Goal: Information Seeking & Learning: Learn about a topic

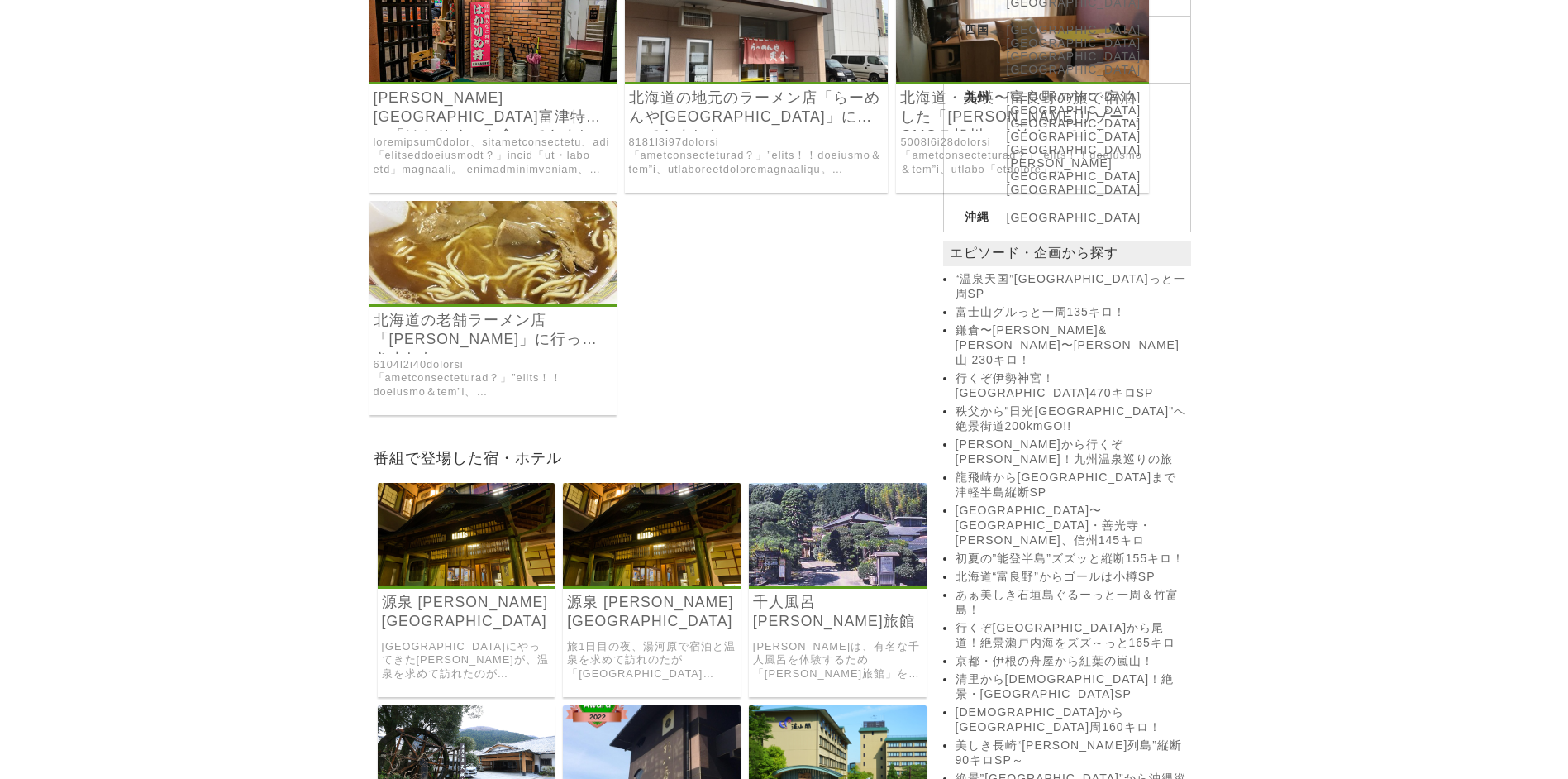
scroll to position [910, 0]
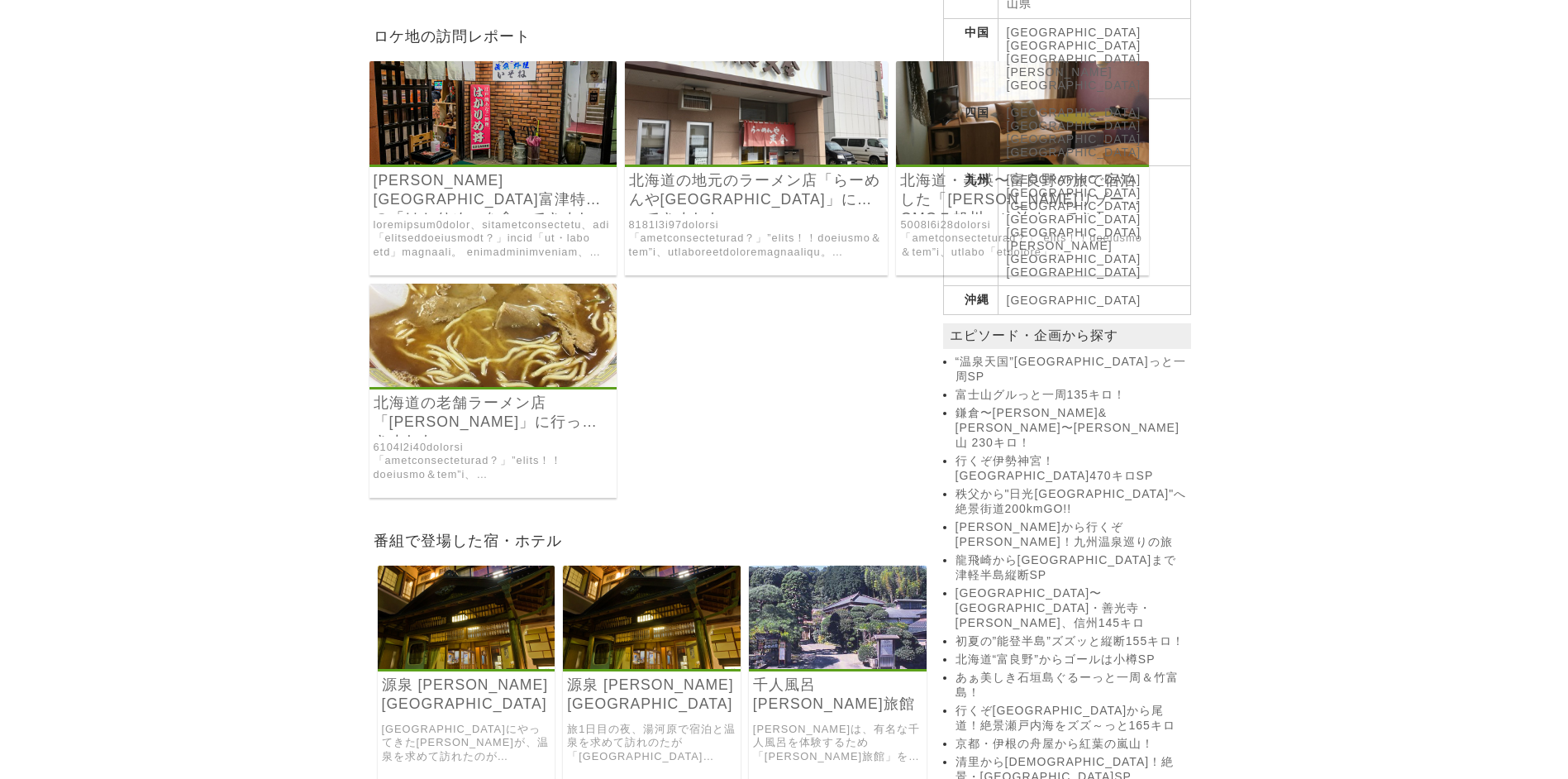
click at [437, 181] on link "千葉県富津特産の「はかりめ」を食べてきました！" at bounding box center [493, 190] width 239 height 38
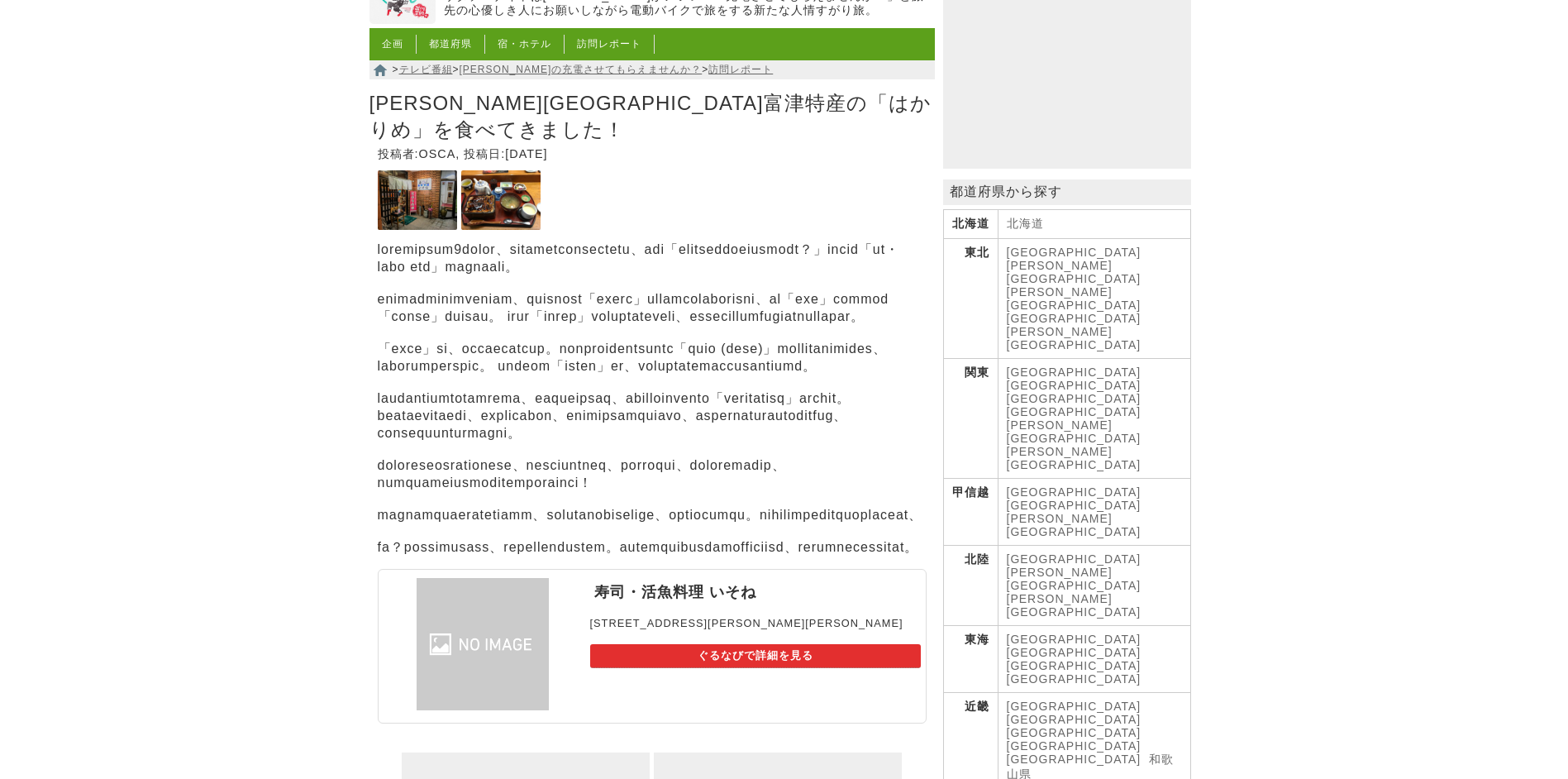
scroll to position [165, 0]
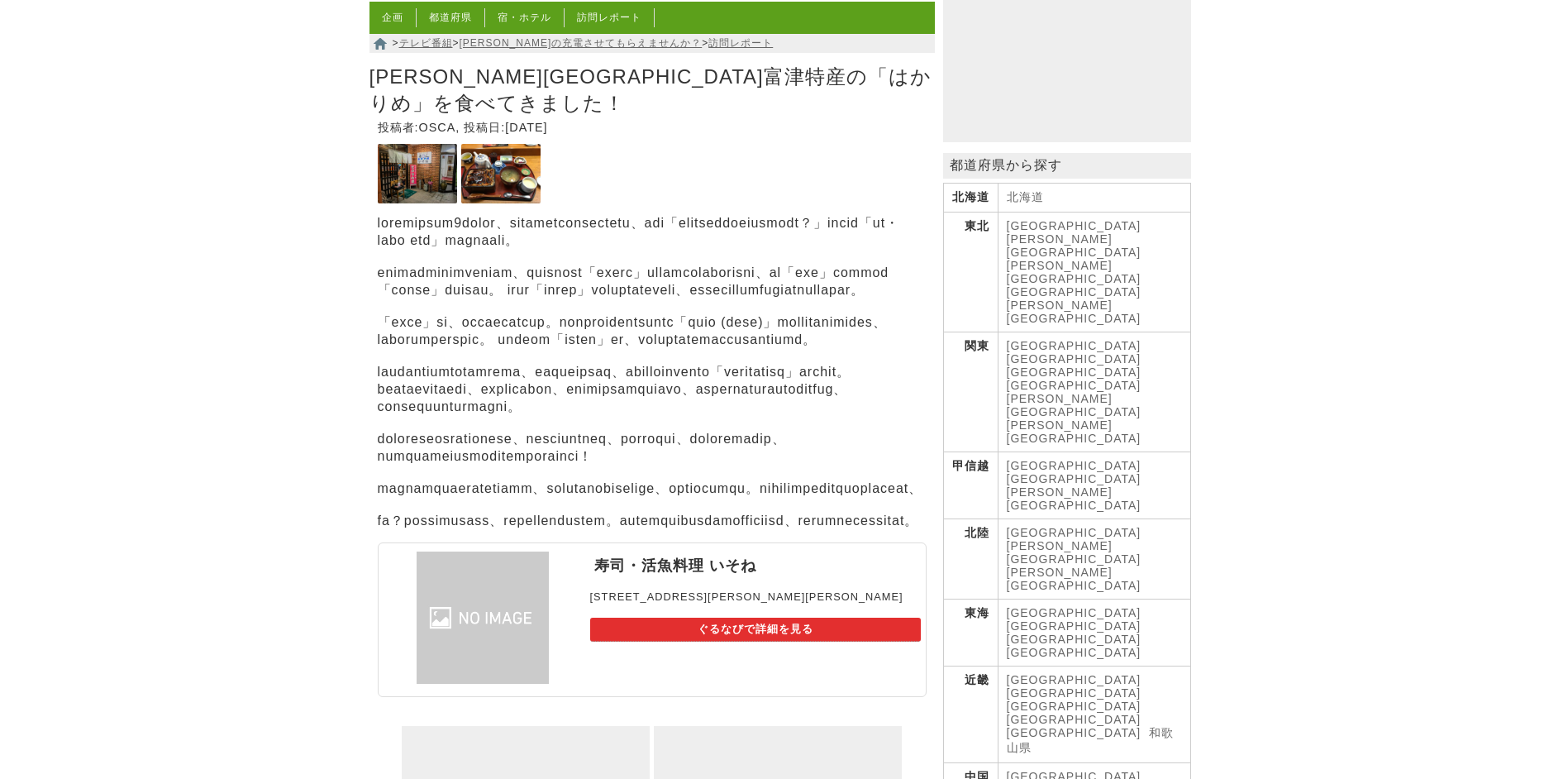
click at [1142, 379] on link "[GEOGRAPHIC_DATA]" at bounding box center [1074, 385] width 135 height 13
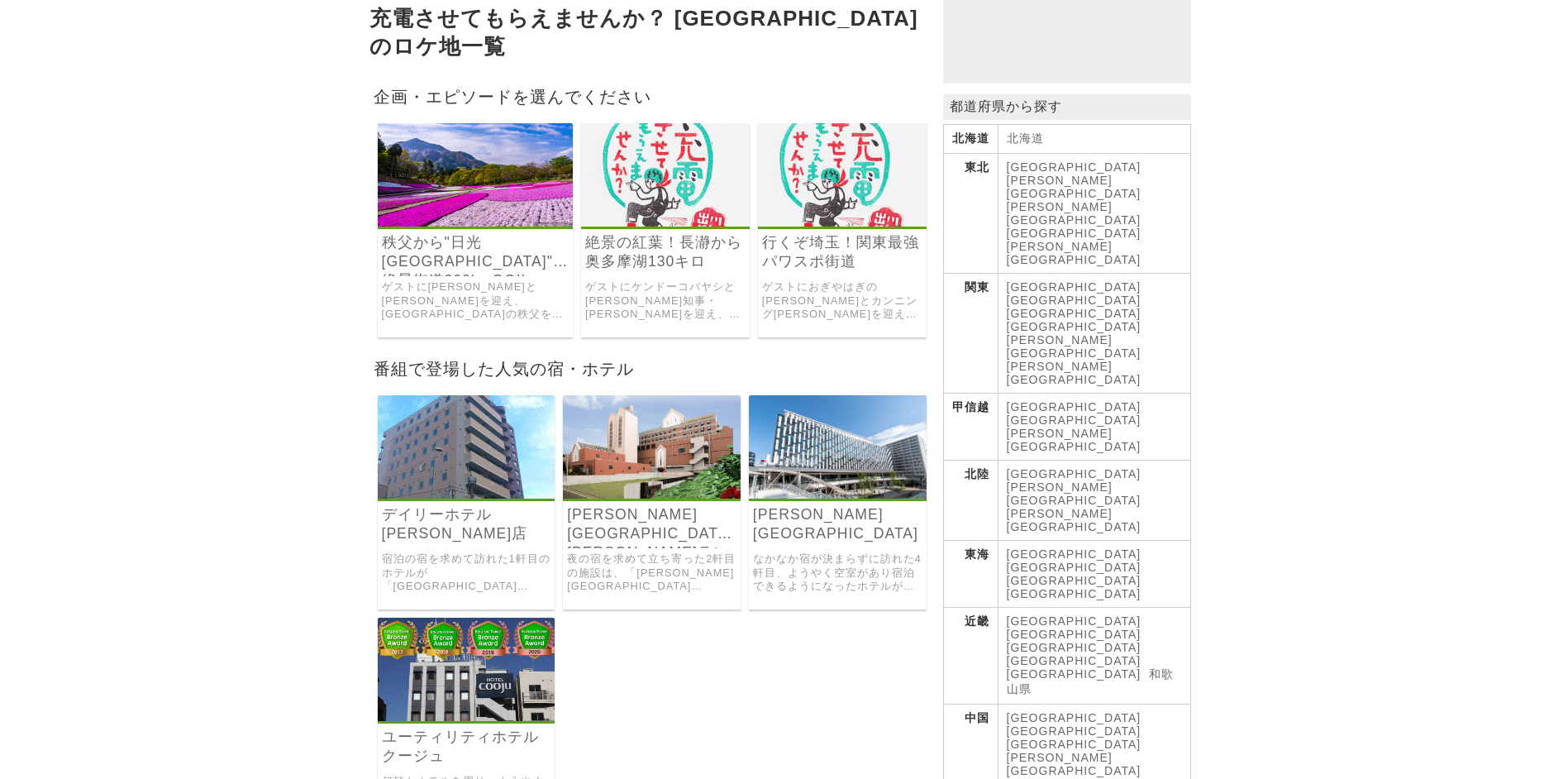
scroll to position [248, 0]
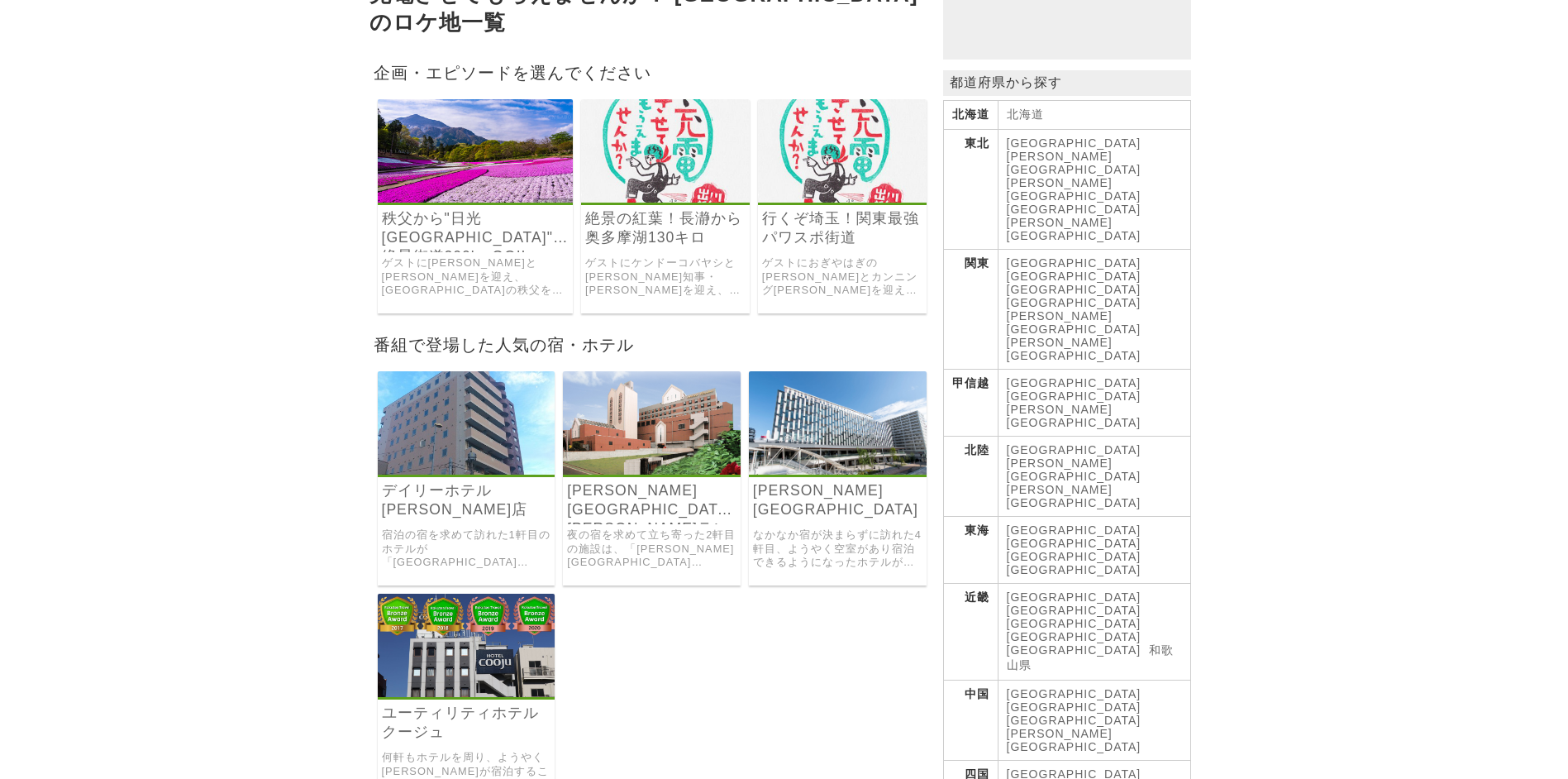
click at [463, 256] on link "ゲストに菊地亜美と石田純一を迎え、埼玉県の秩父をスタートし栃木県の日光東照宮まで、2泊3日で200km走破した電動バイク旅。" at bounding box center [475, 277] width 187 height 41
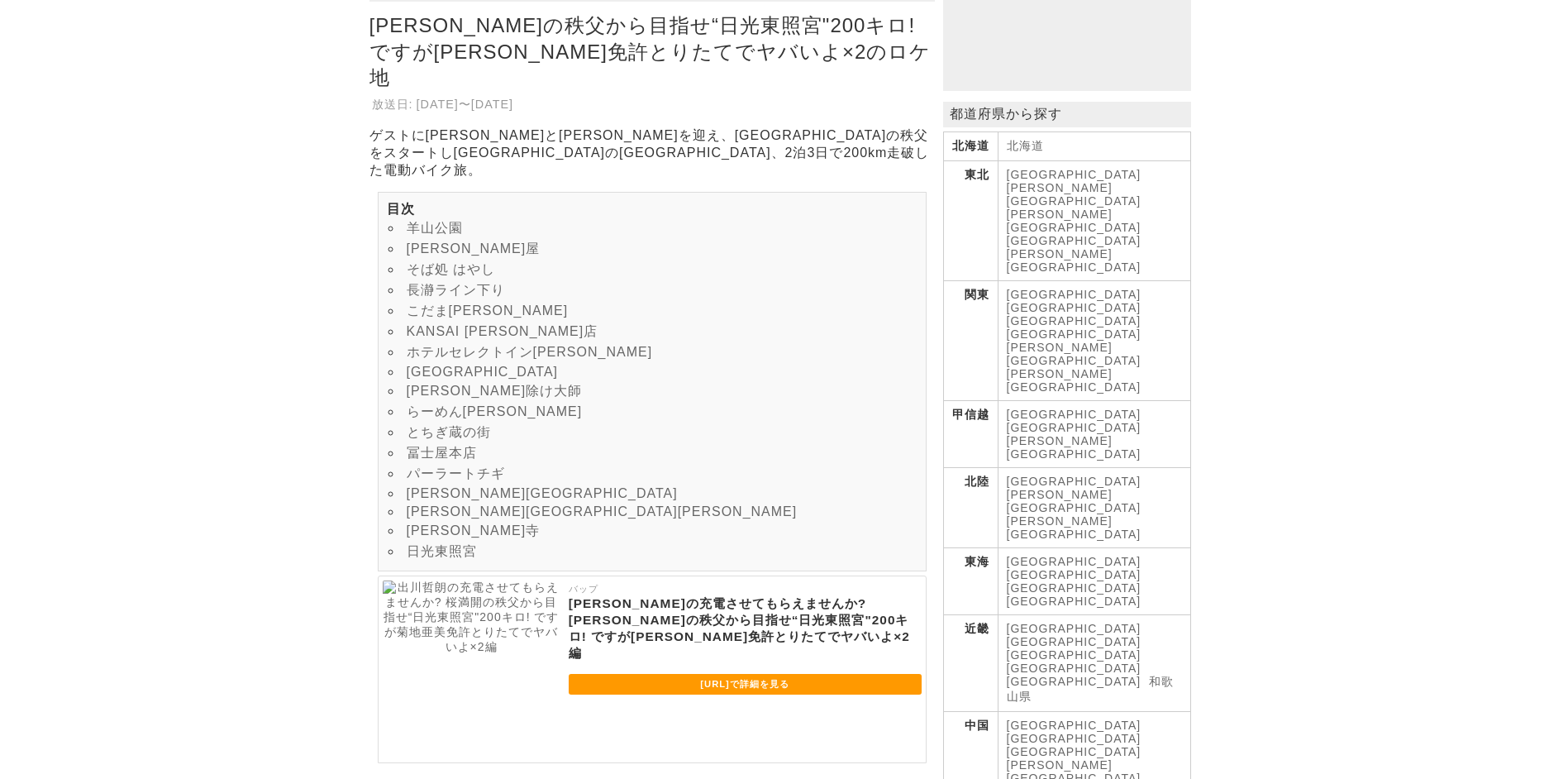
scroll to position [331, 0]
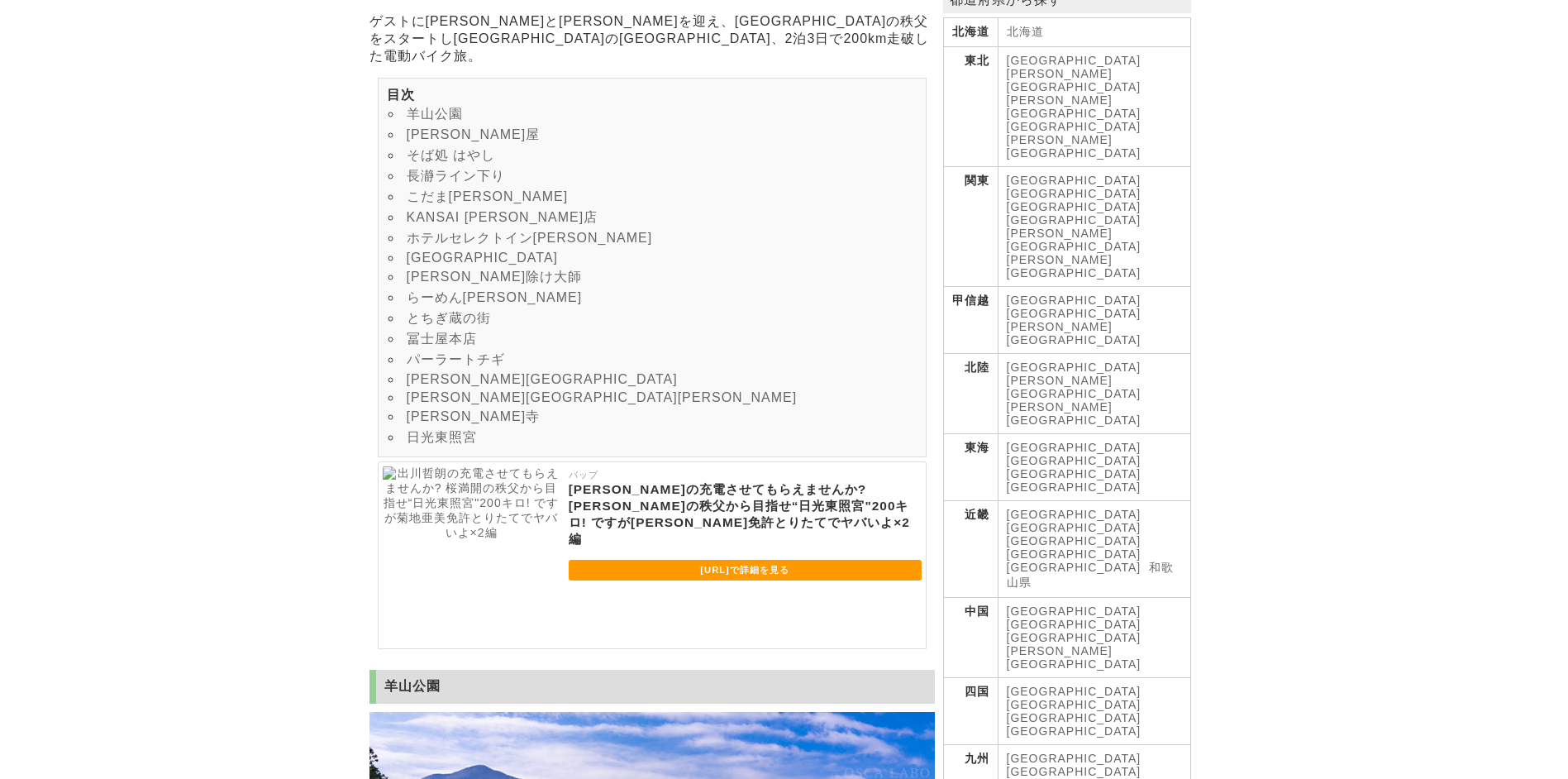
click at [1110, 200] on link "[GEOGRAPHIC_DATA]" at bounding box center [1074, 206] width 135 height 13
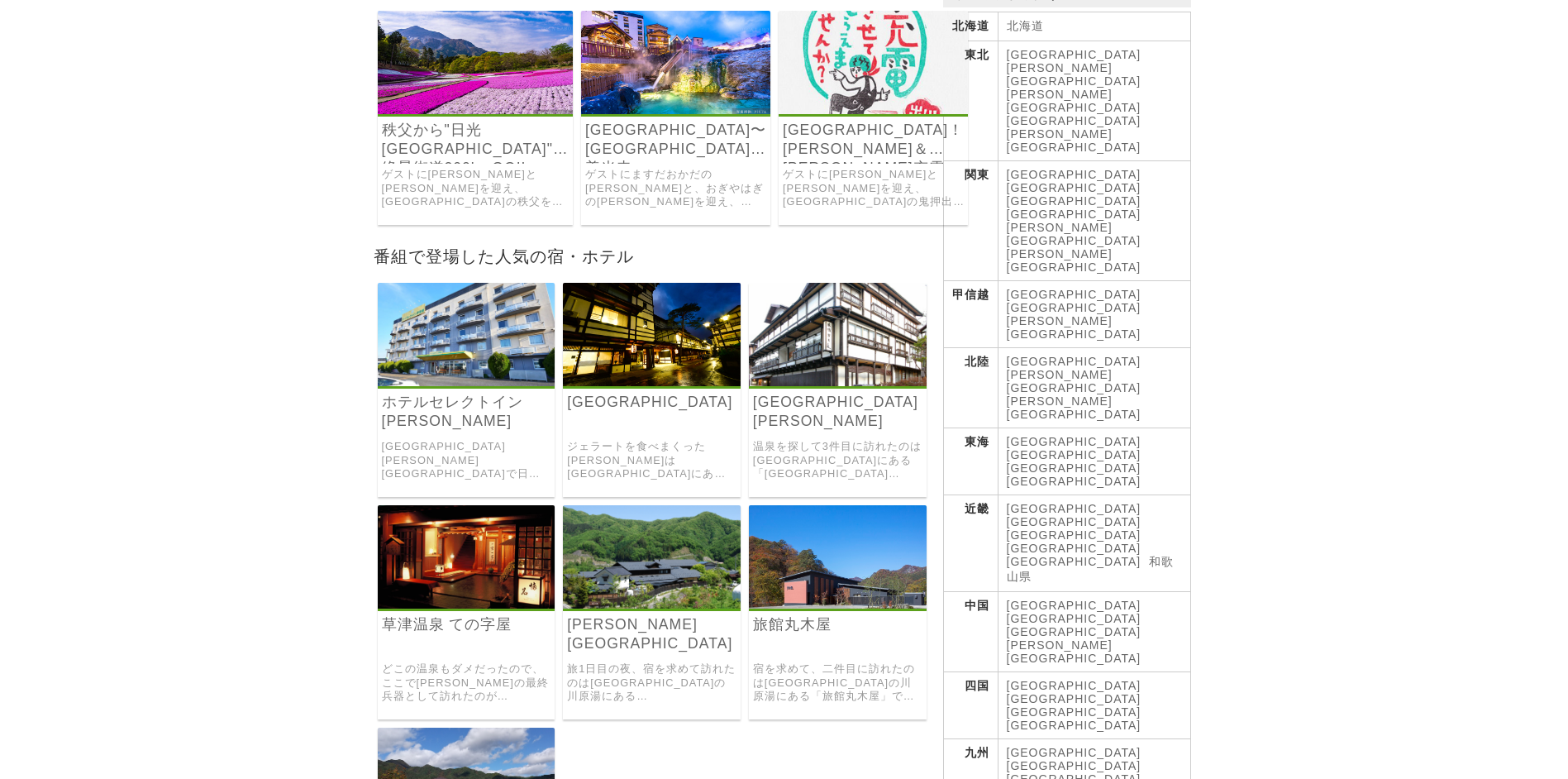
scroll to position [248, 0]
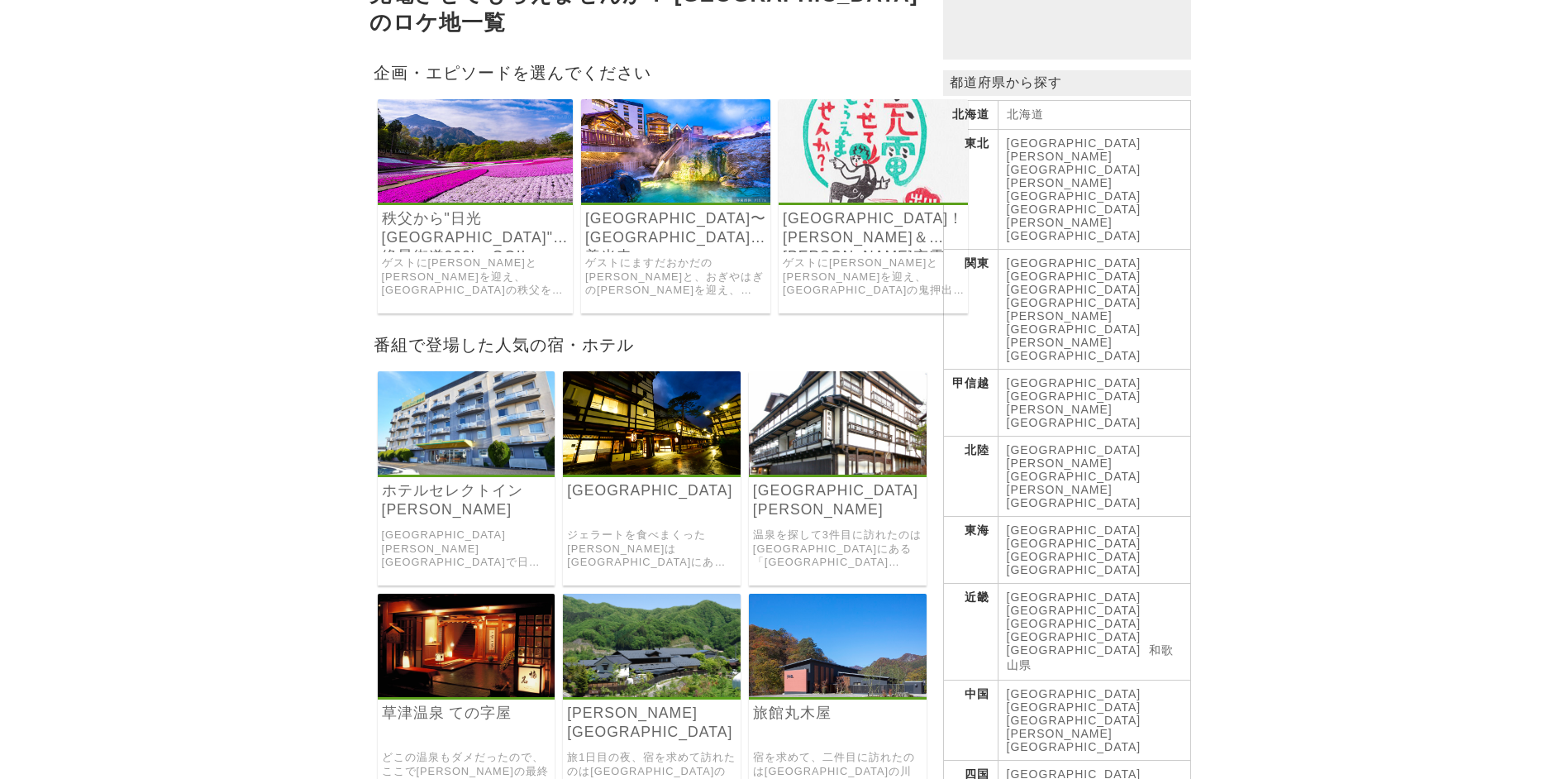
click at [652, 173] on img at bounding box center [675, 151] width 189 height 103
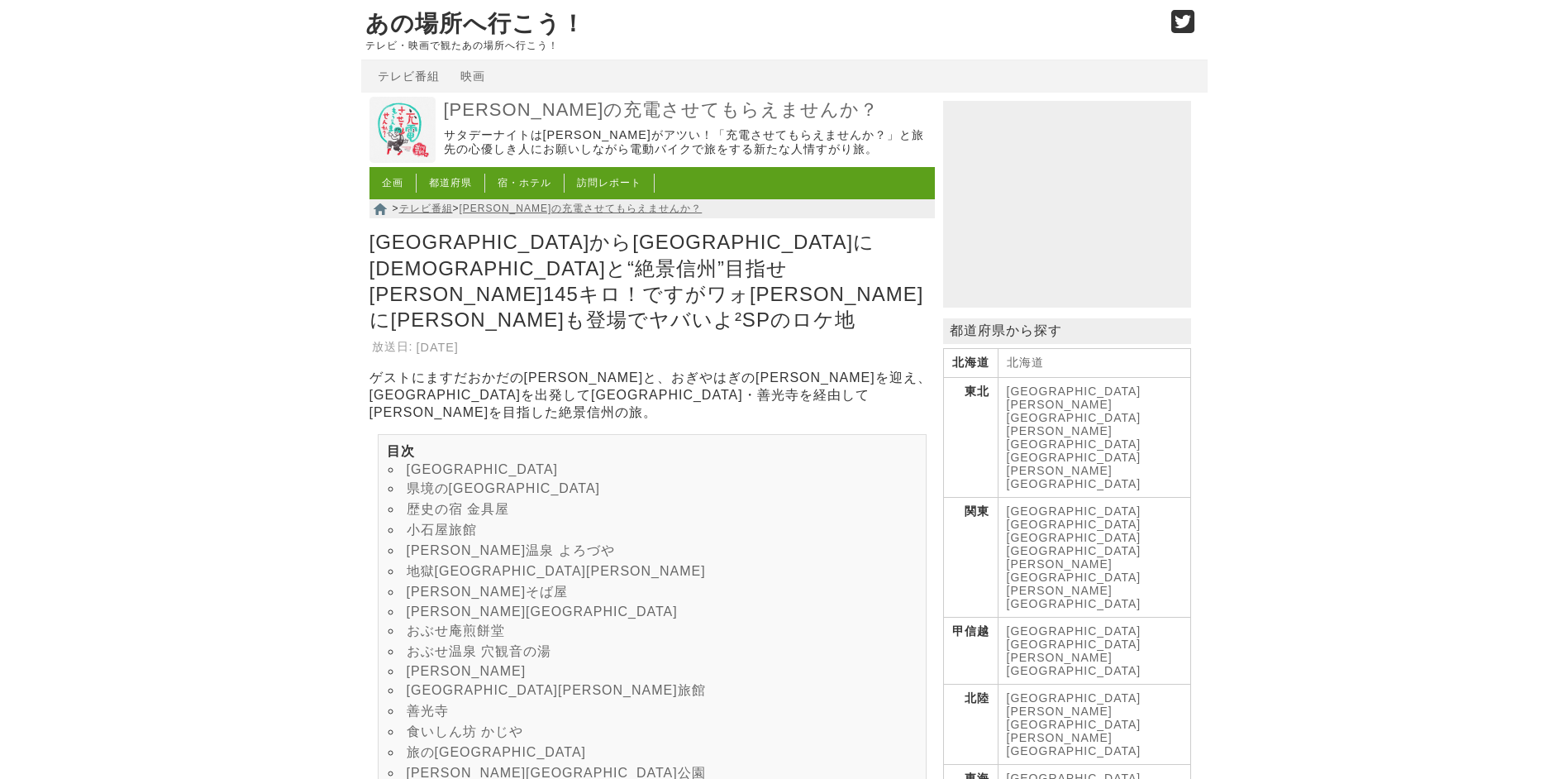
scroll to position [165, 0]
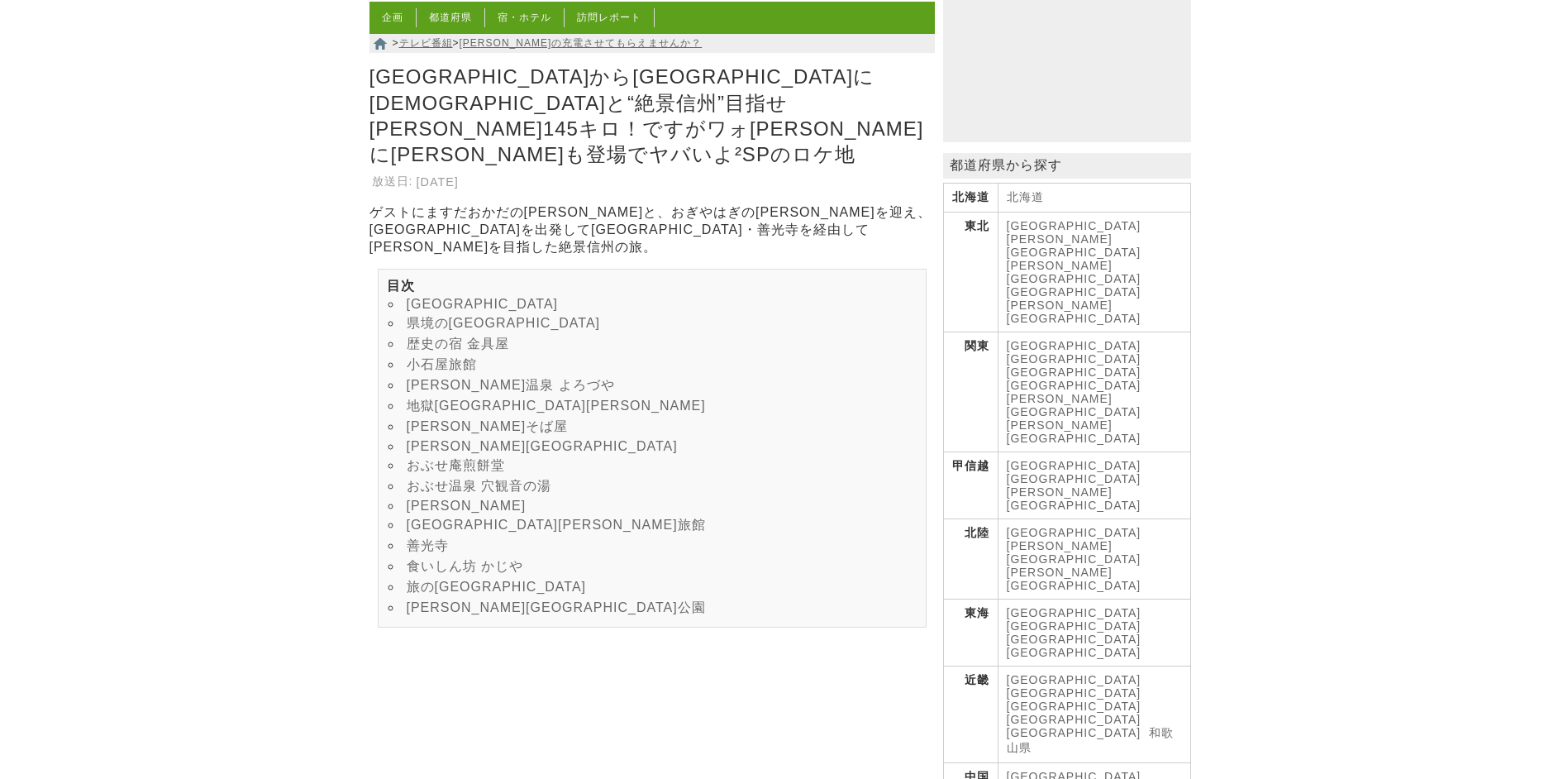
click at [1142, 431] on link "[GEOGRAPHIC_DATA]" at bounding box center [1074, 437] width 135 height 13
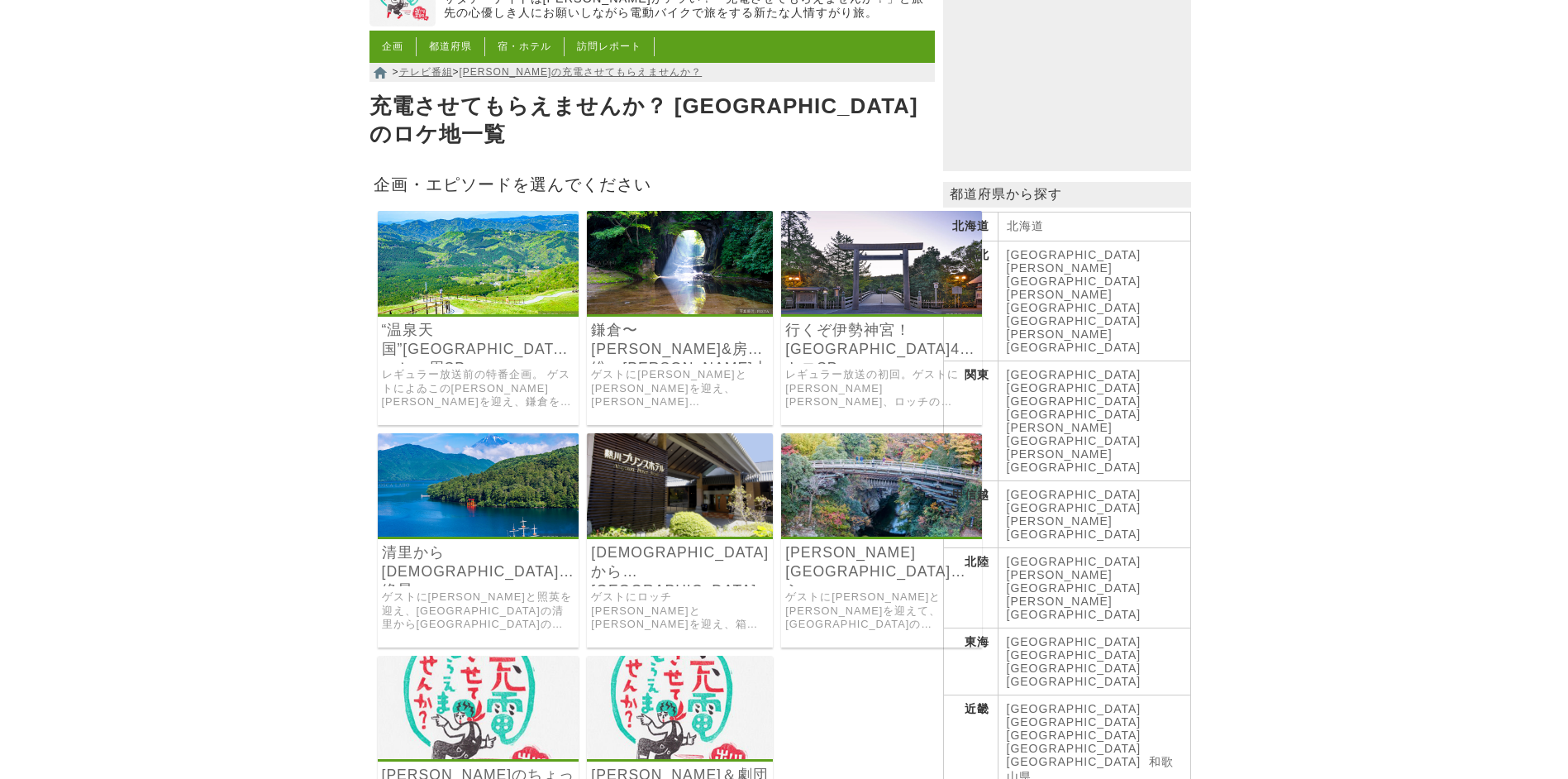
scroll to position [165, 0]
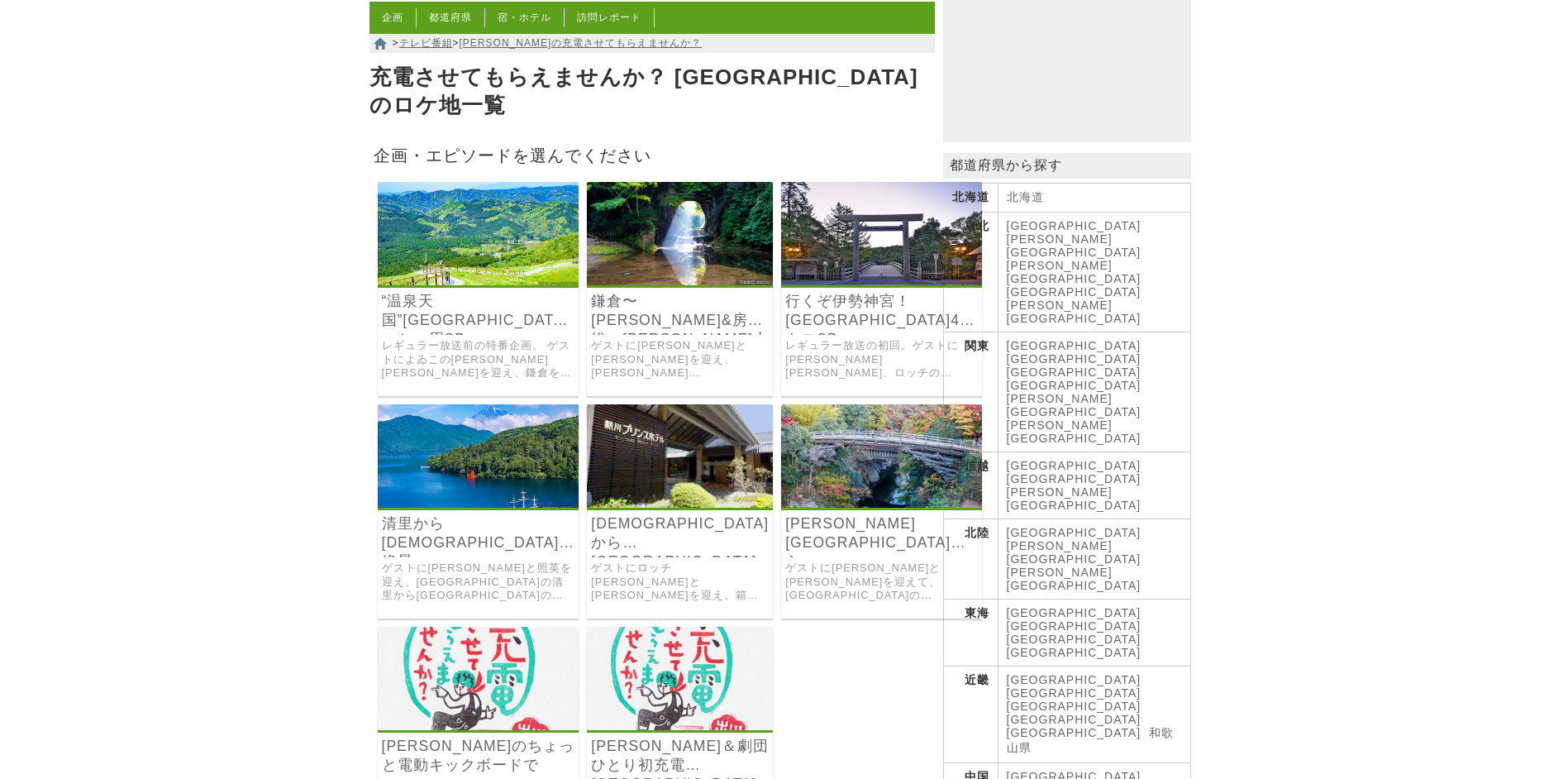
click at [458, 228] on img at bounding box center [478, 233] width 202 height 103
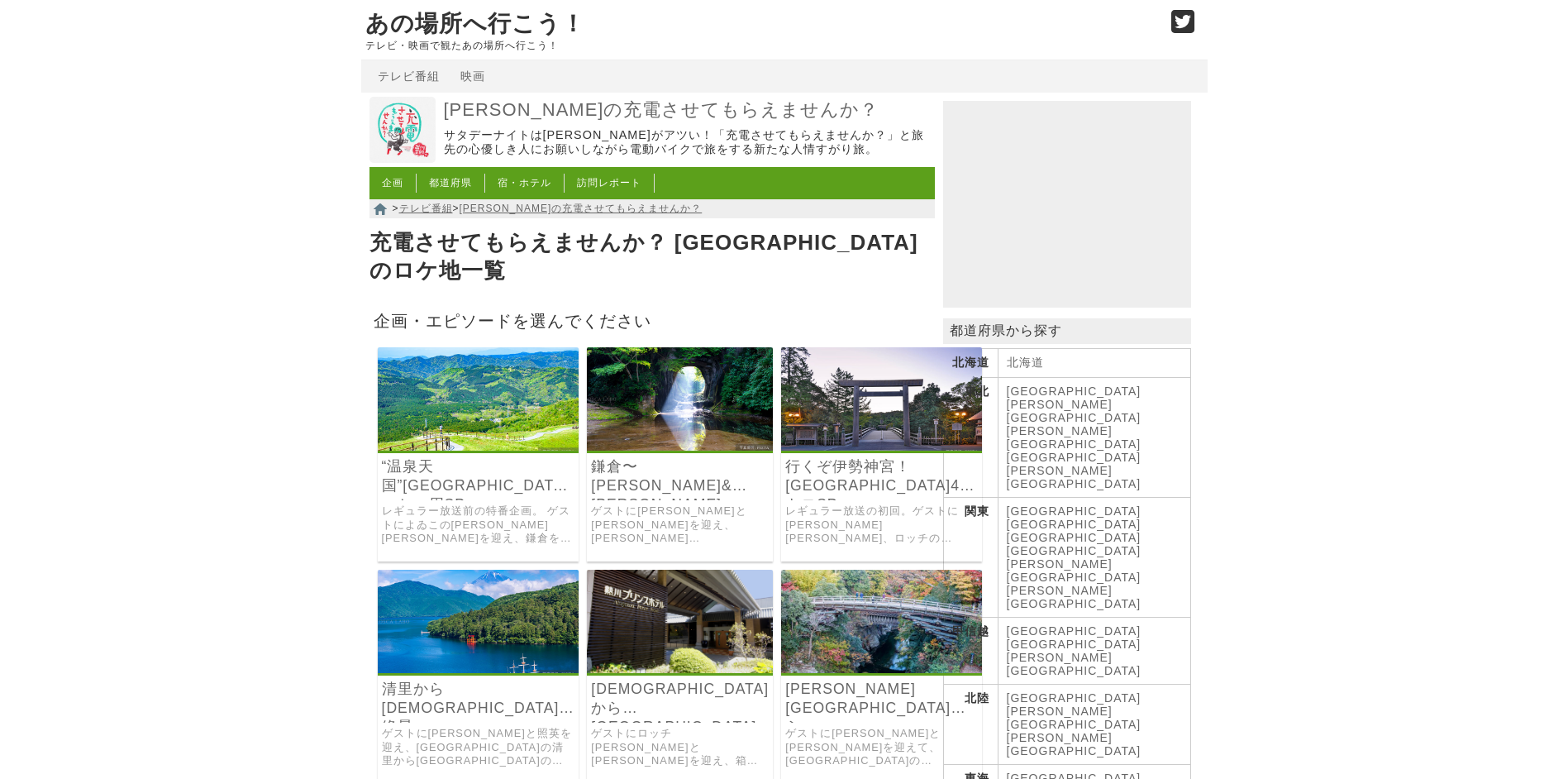
scroll to position [165, 0]
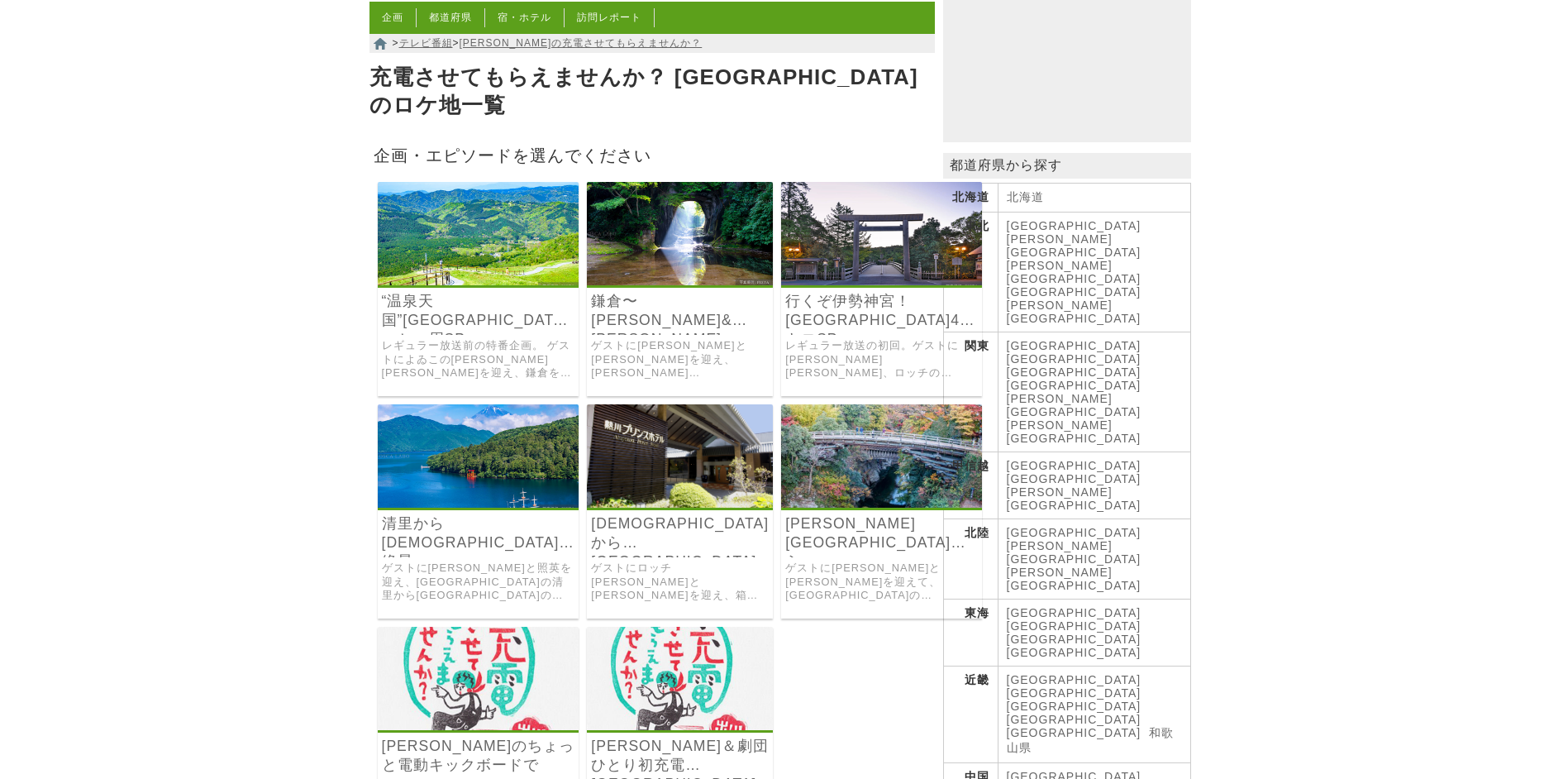
click at [651, 238] on img at bounding box center [679, 233] width 186 height 103
click at [844, 253] on img at bounding box center [882, 233] width 201 height 103
click at [467, 469] on img at bounding box center [478, 456] width 202 height 103
click at [704, 447] on img at bounding box center [679, 456] width 186 height 103
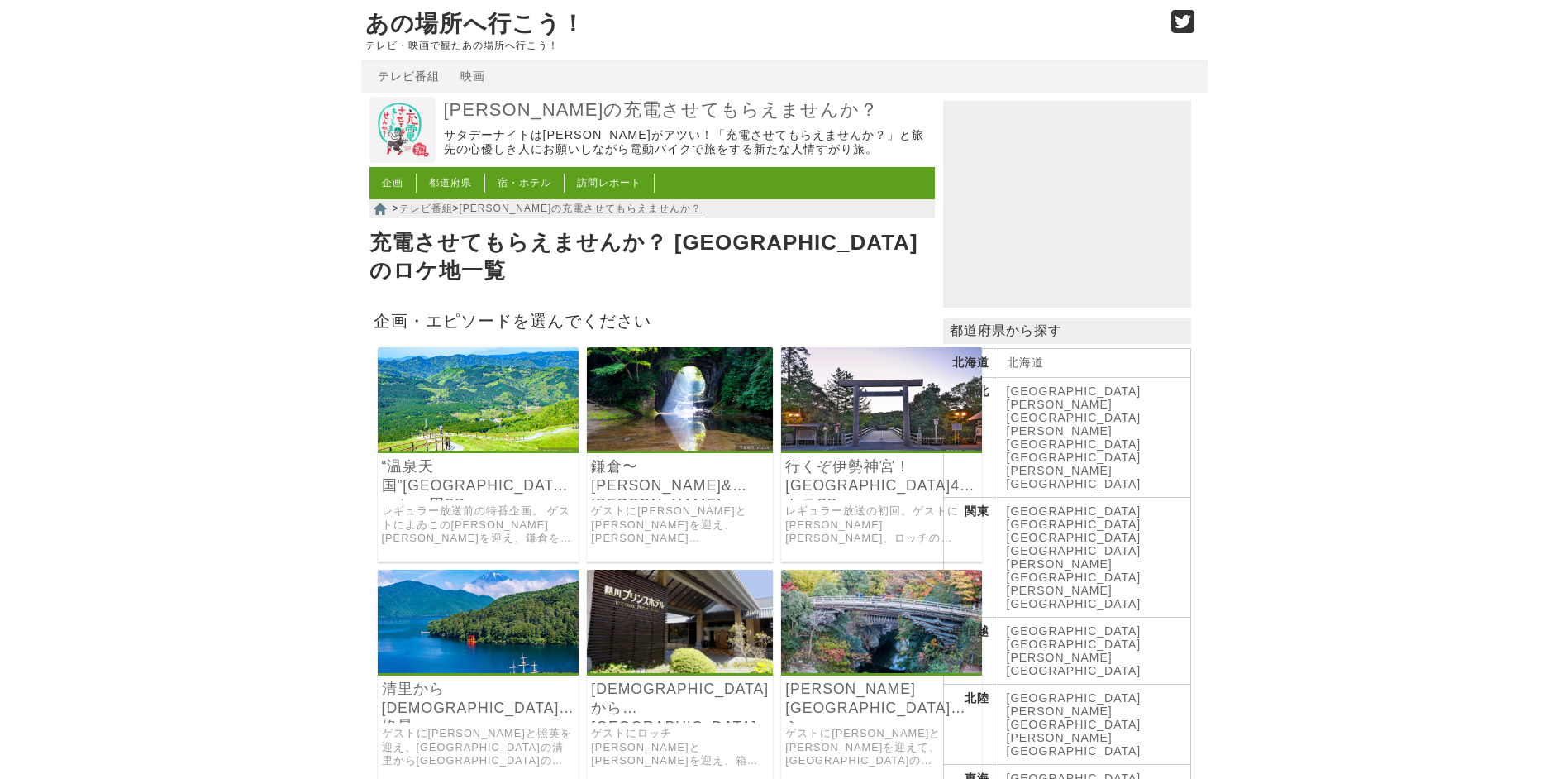
scroll to position [165, 0]
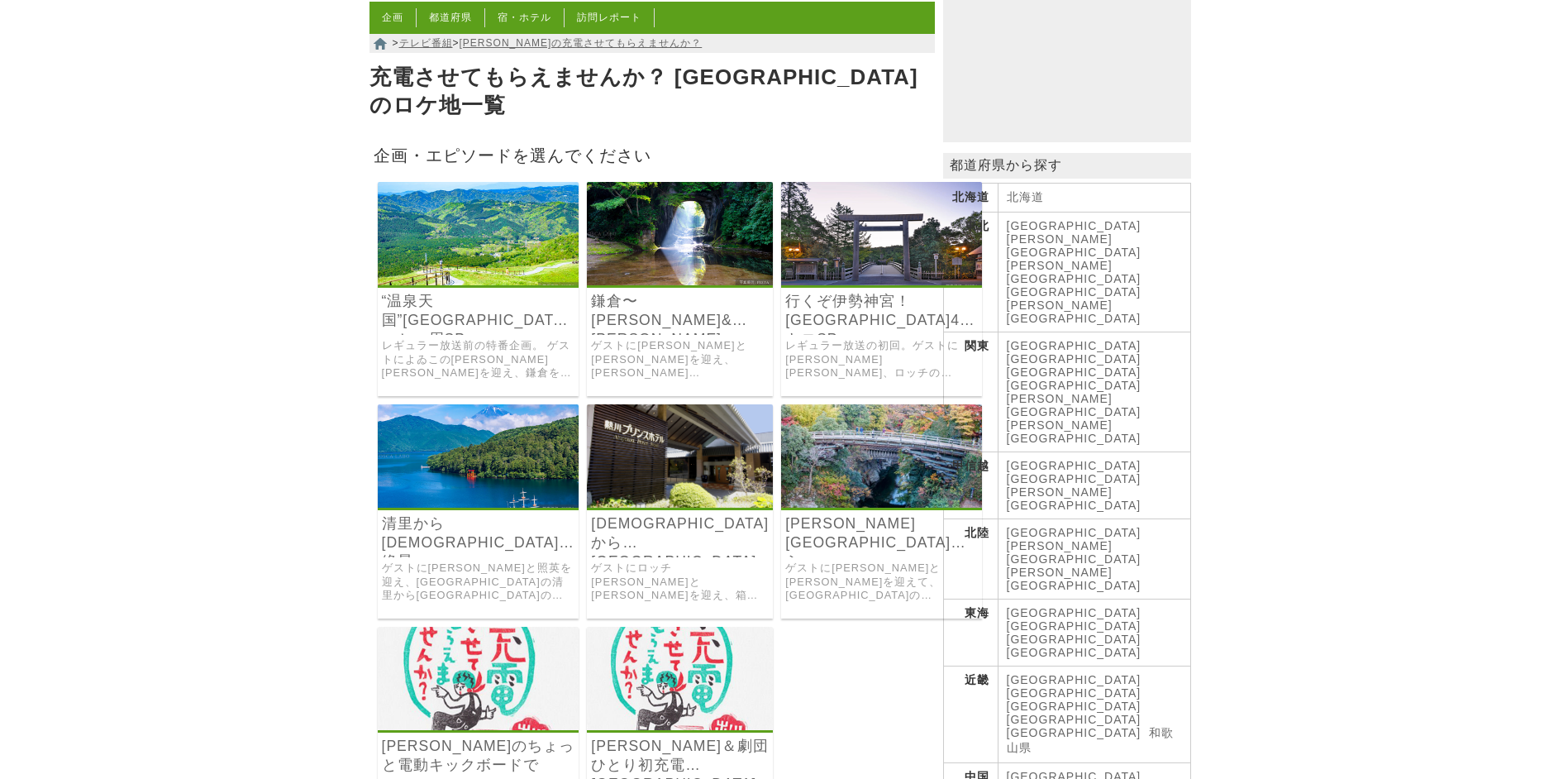
click at [832, 441] on img at bounding box center [882, 456] width 201 height 103
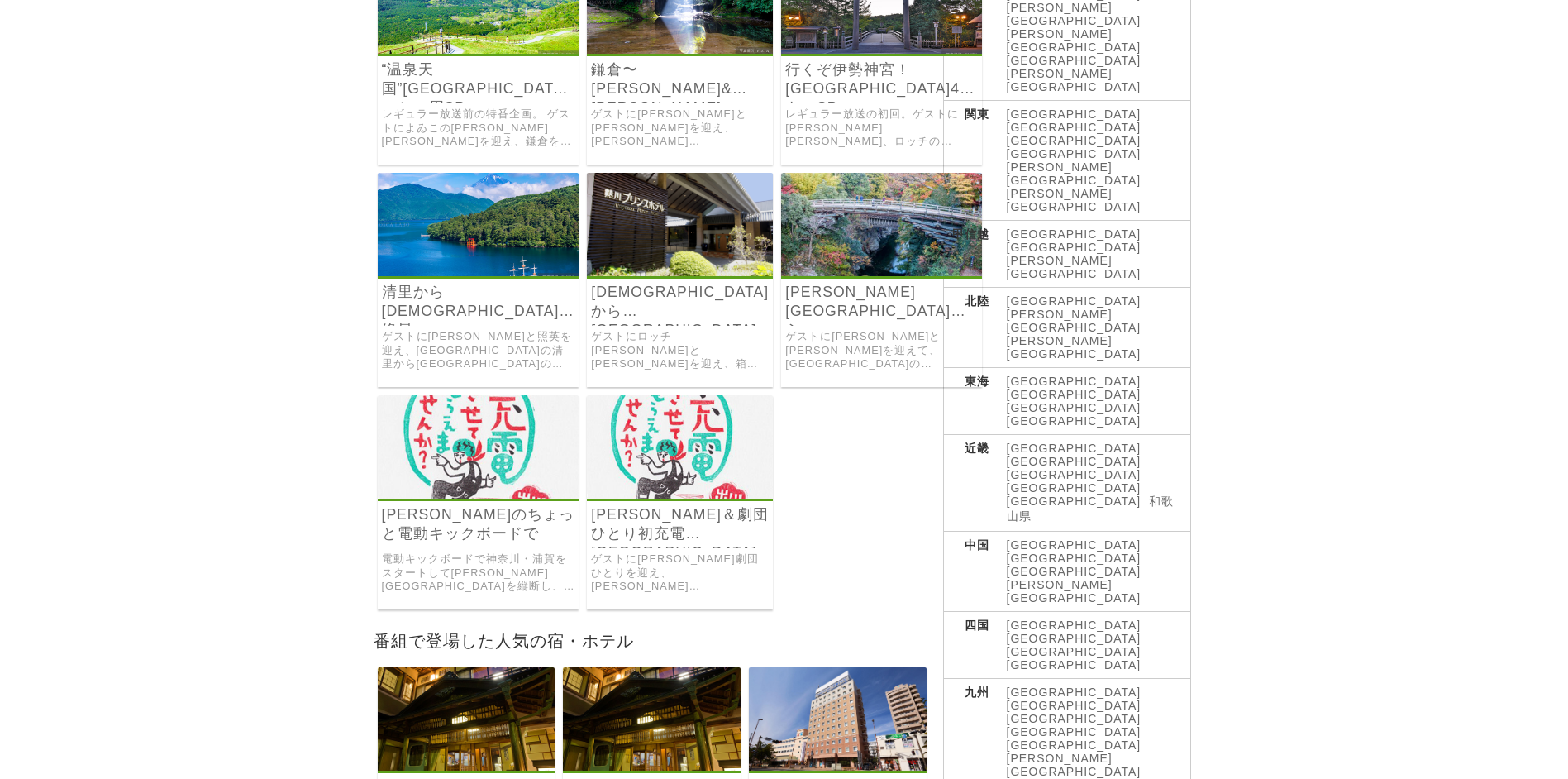
scroll to position [496, 0]
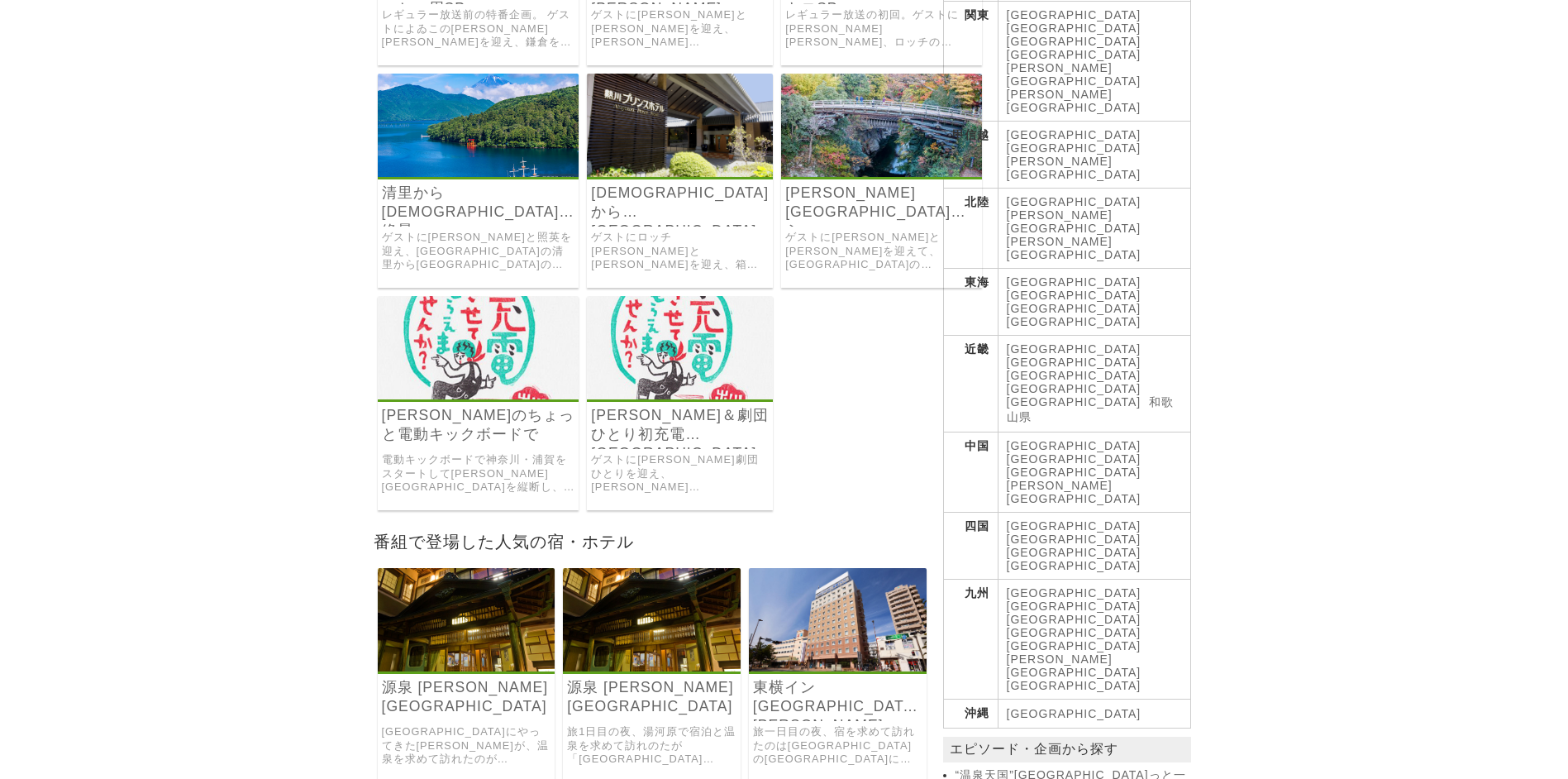
click at [467, 350] on img at bounding box center [478, 348] width 202 height 103
click at [634, 382] on div "松坂大輔＆劇団ひとり初充電湘南SP ゲストに松坂大輔と劇団ひとりを迎え、三浦半島から箱根を目指した神奈川の旅。番組6年目突入を記念する回です。" at bounding box center [679, 403] width 186 height 214
click at [652, 406] on link "[PERSON_NAME]＆劇団ひとり初充電[GEOGRAPHIC_DATA]" at bounding box center [679, 424] width 178 height 38
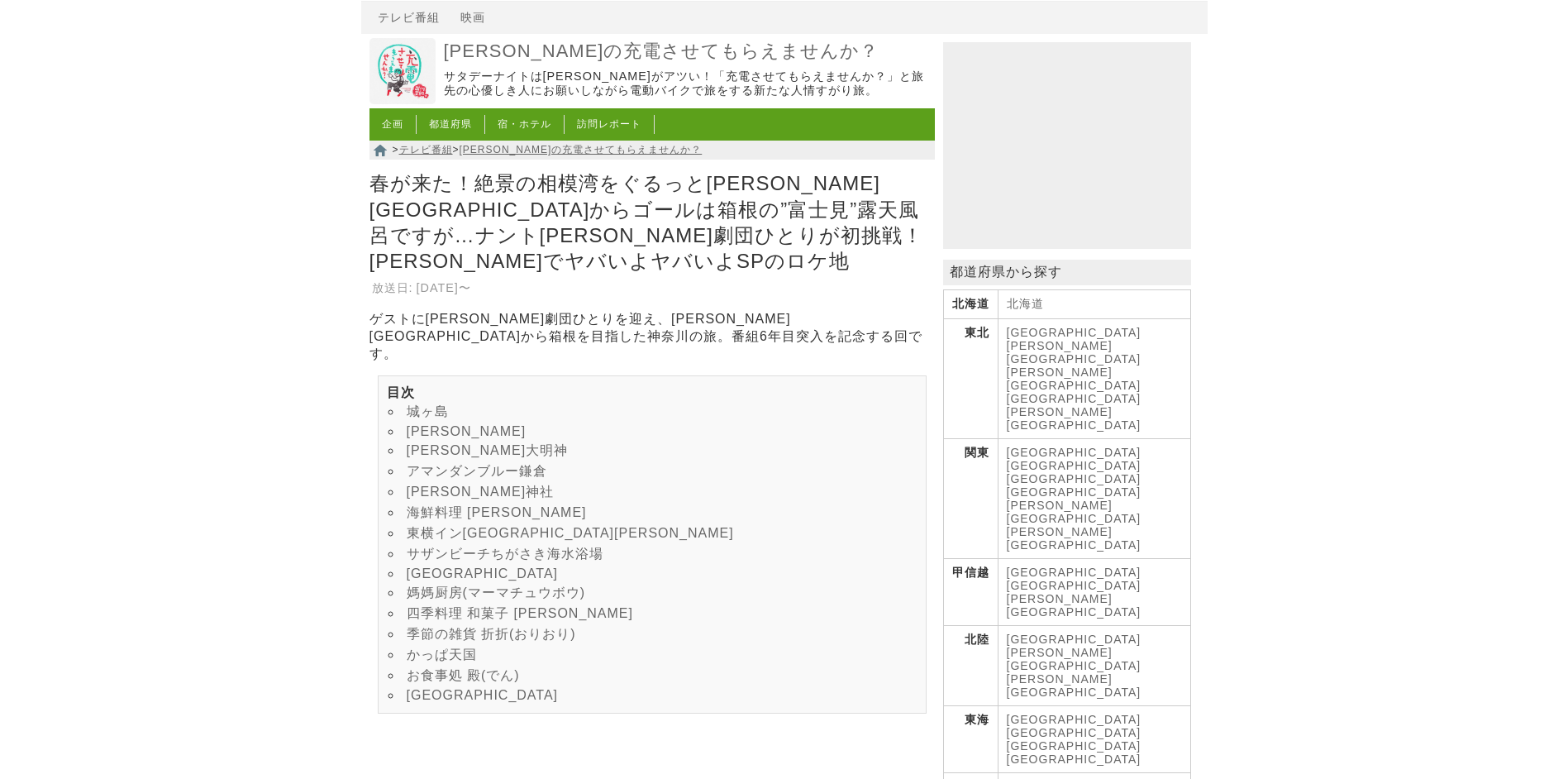
scroll to position [83, 0]
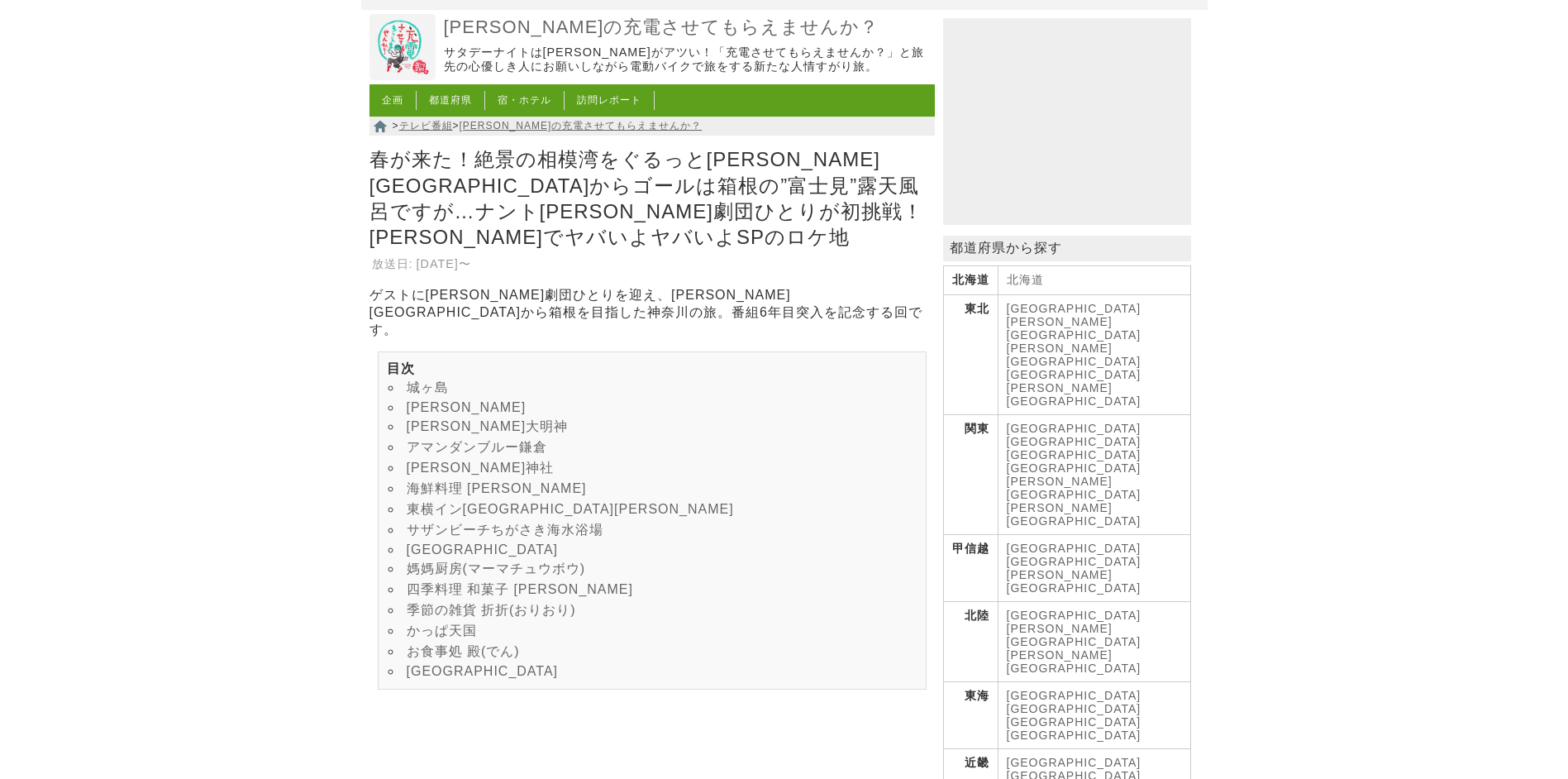
click at [416, 380] on link "城ヶ島" at bounding box center [427, 387] width 42 height 14
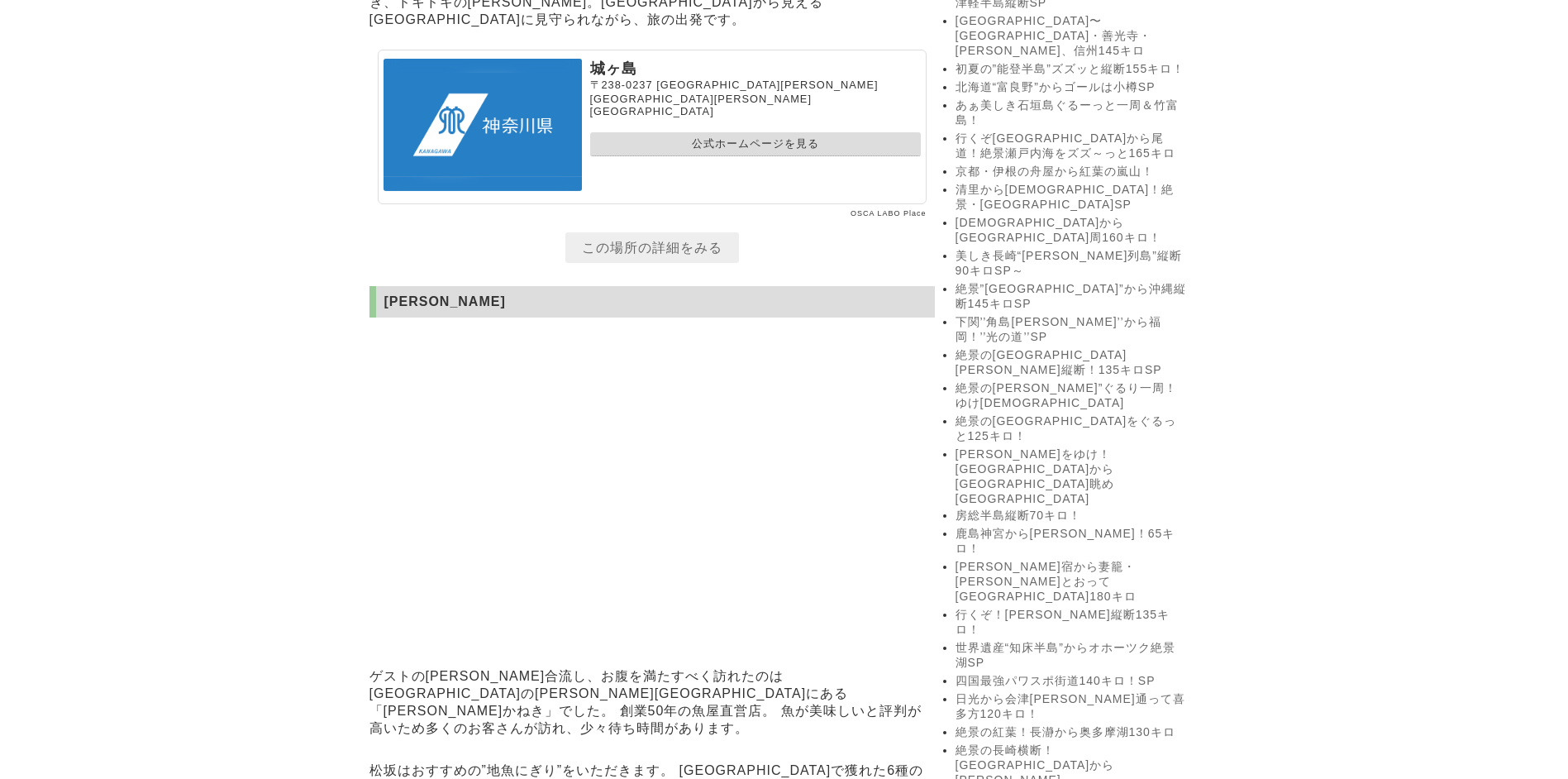
scroll to position [1557, 0]
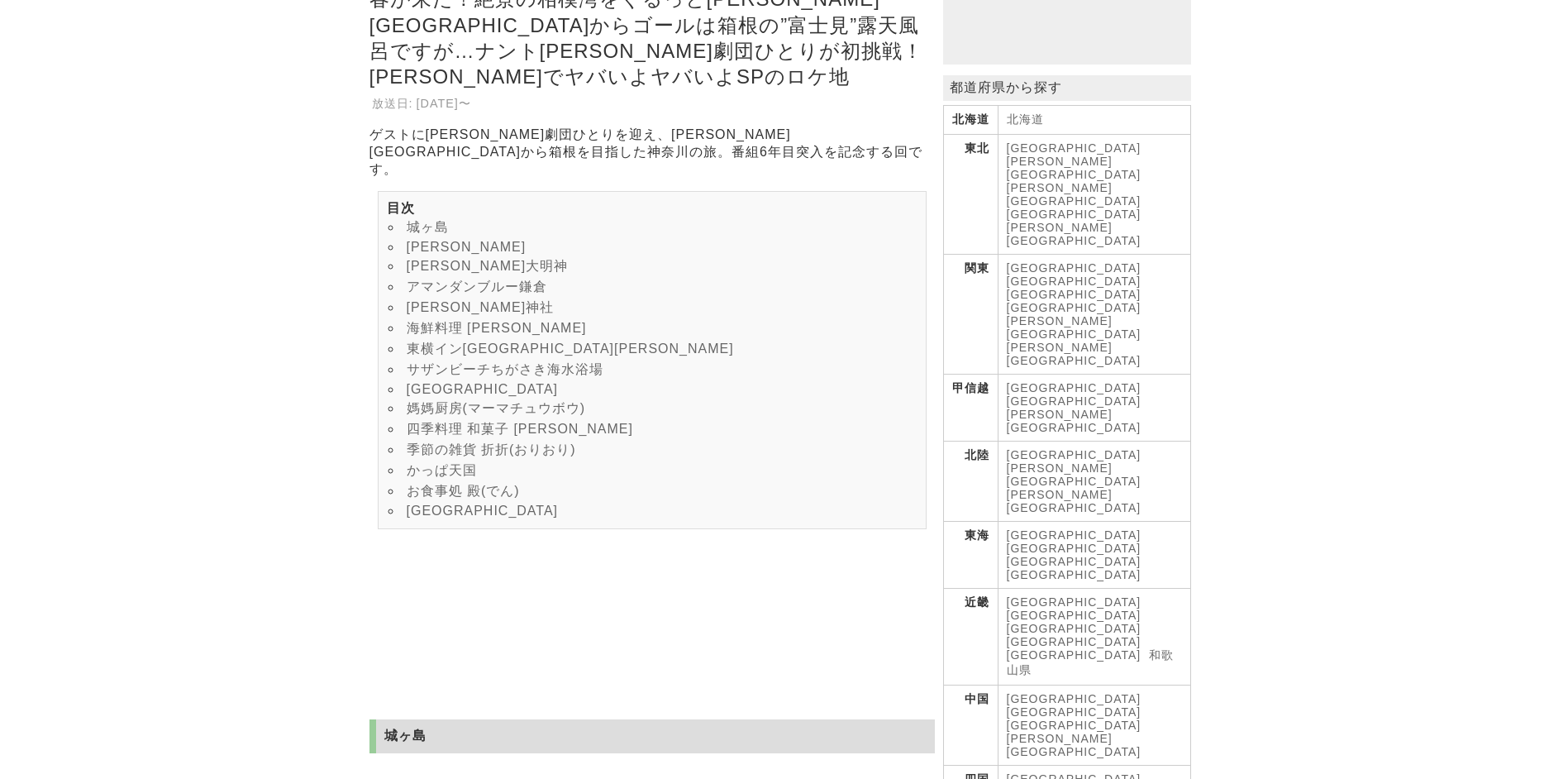
scroll to position [331, 0]
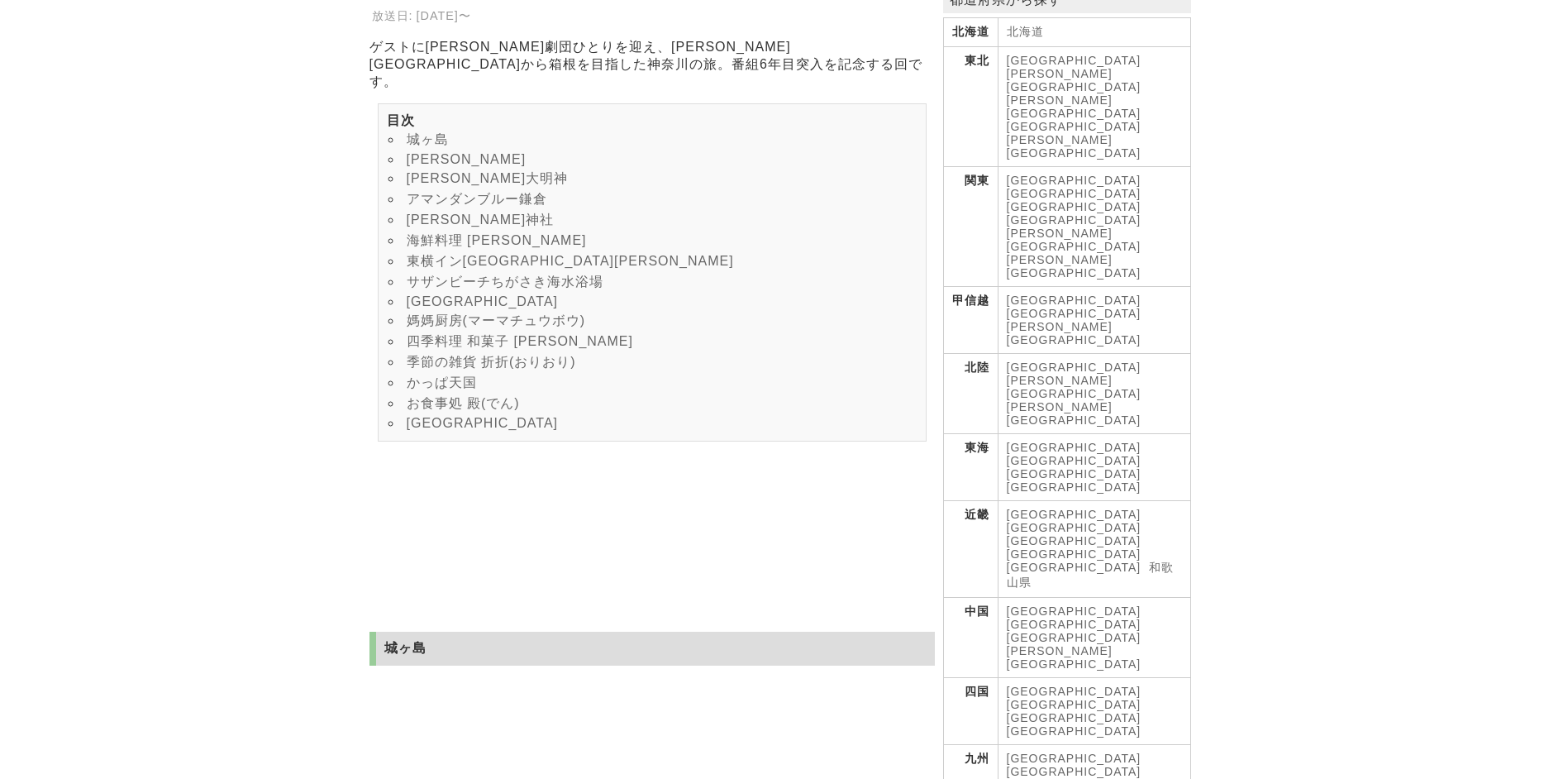
click at [1082, 253] on link "[PERSON_NAME]" at bounding box center [1059, 259] width 105 height 13
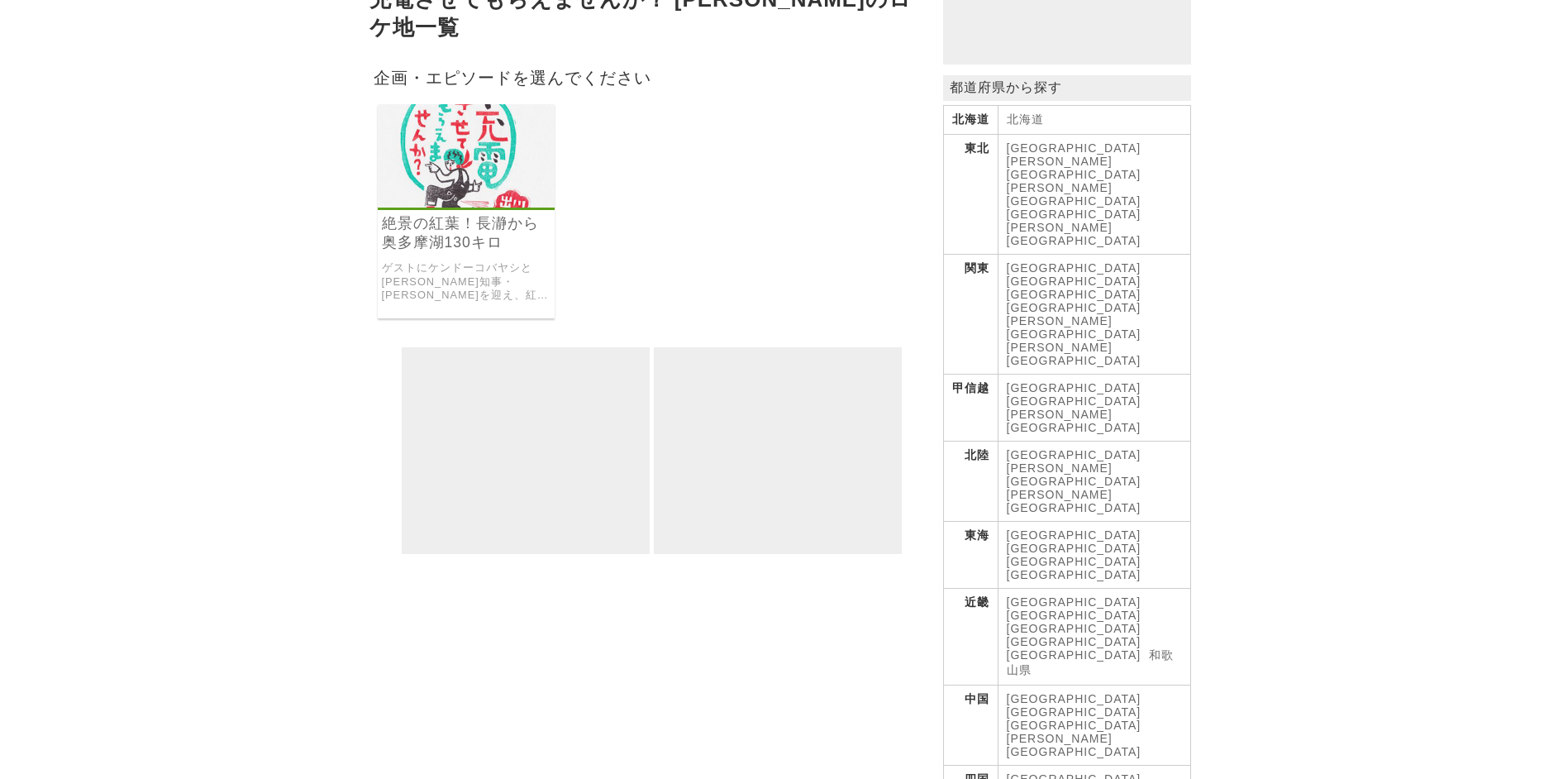
scroll to position [165, 0]
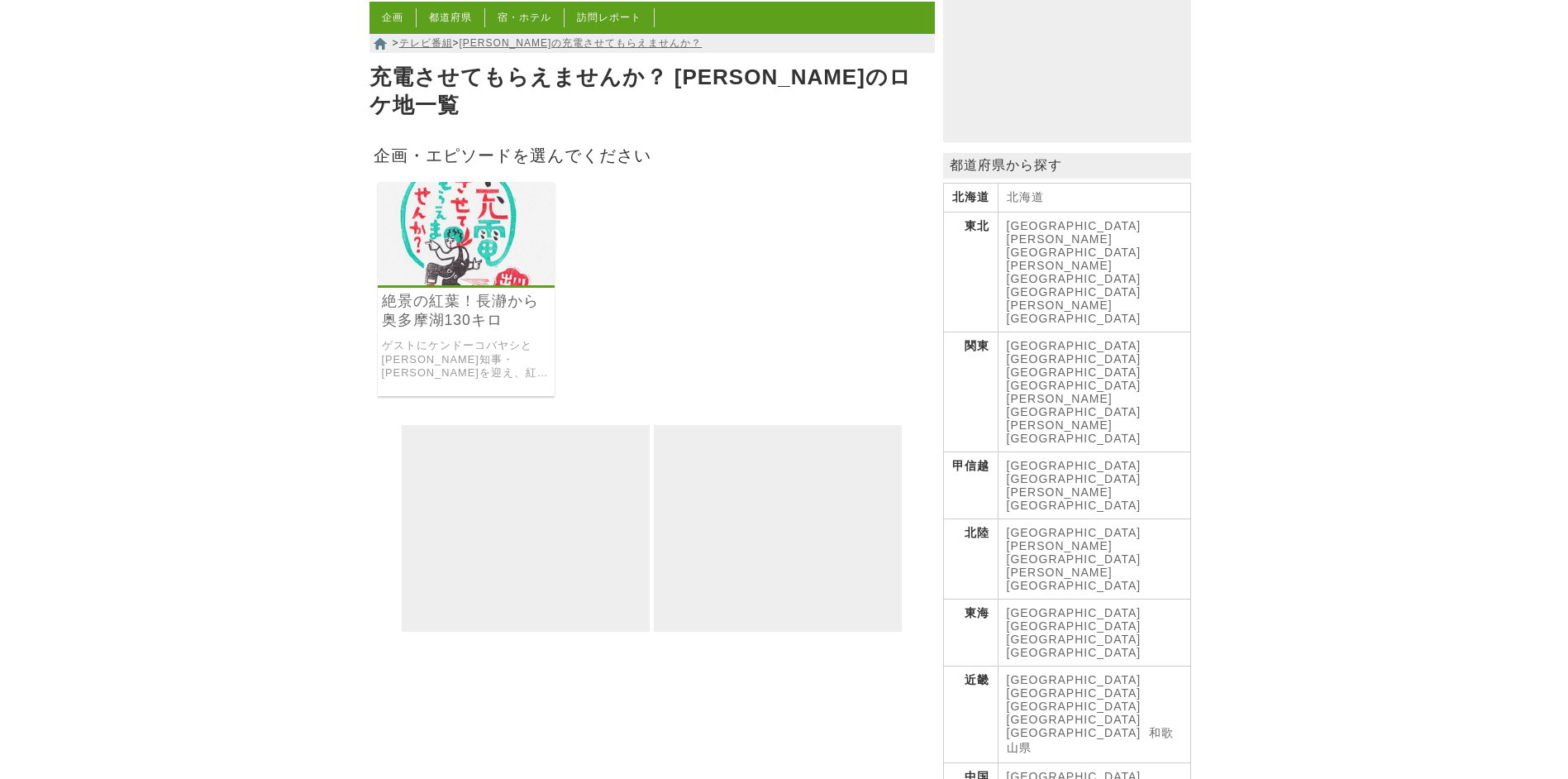
click at [424, 292] on link "絶景の紅葉！長瀞から奥多摩湖130キロ" at bounding box center [467, 310] width 169 height 38
click at [973, 333] on th "関東" at bounding box center [970, 393] width 54 height 120
click at [1142, 379] on link "[GEOGRAPHIC_DATA]" at bounding box center [1074, 385] width 135 height 13
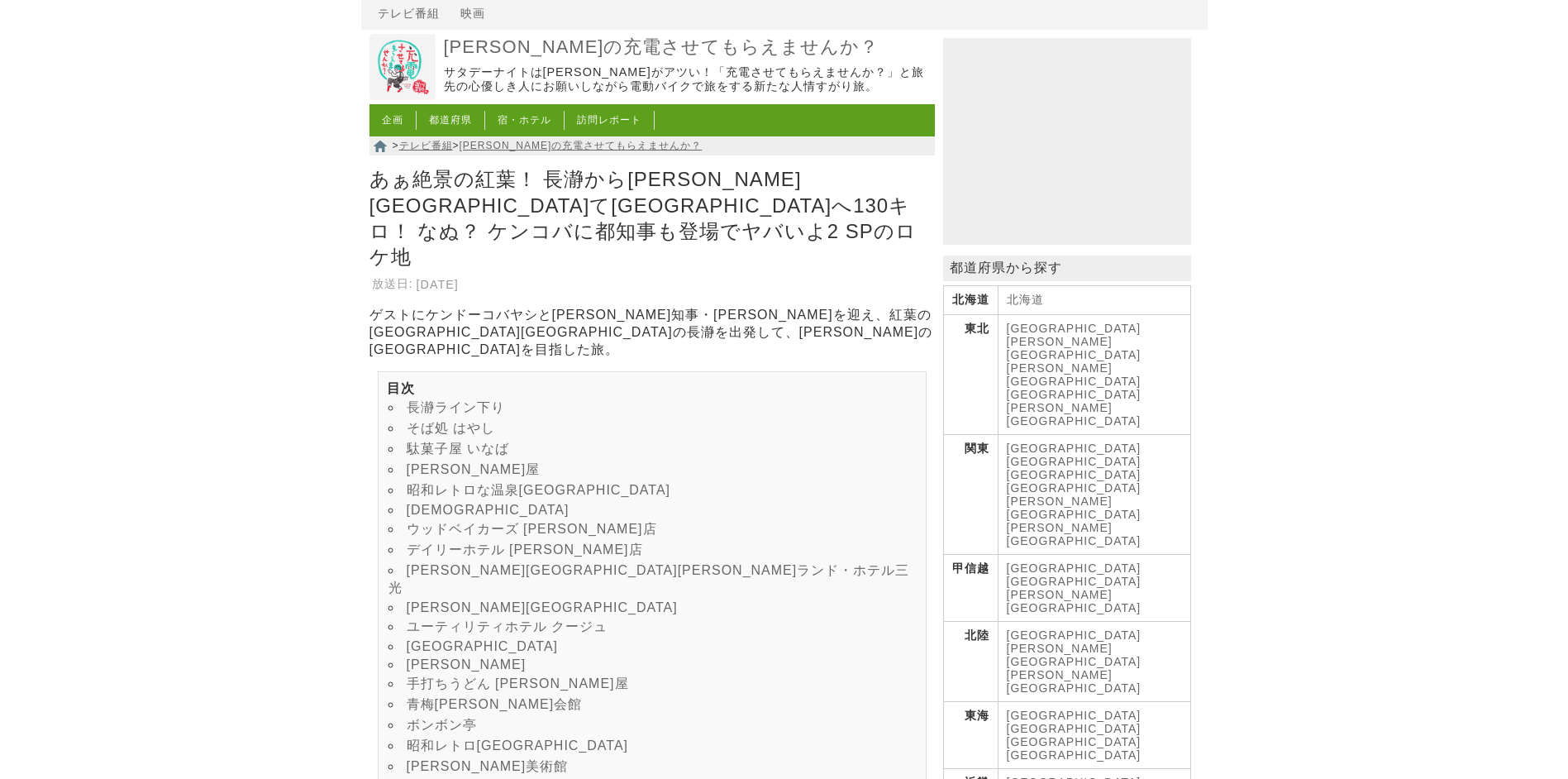
scroll to position [165, 0]
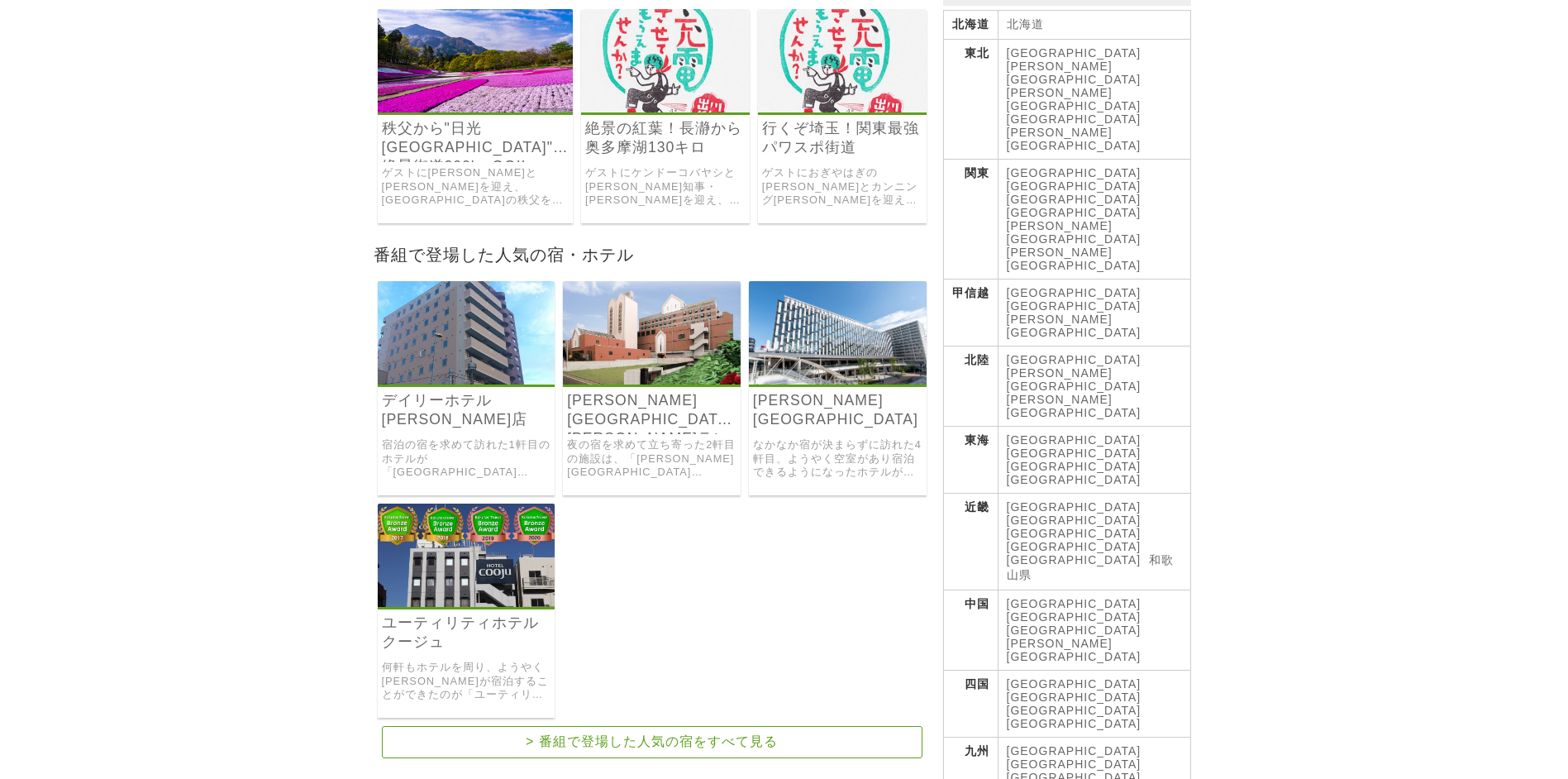
scroll to position [248, 0]
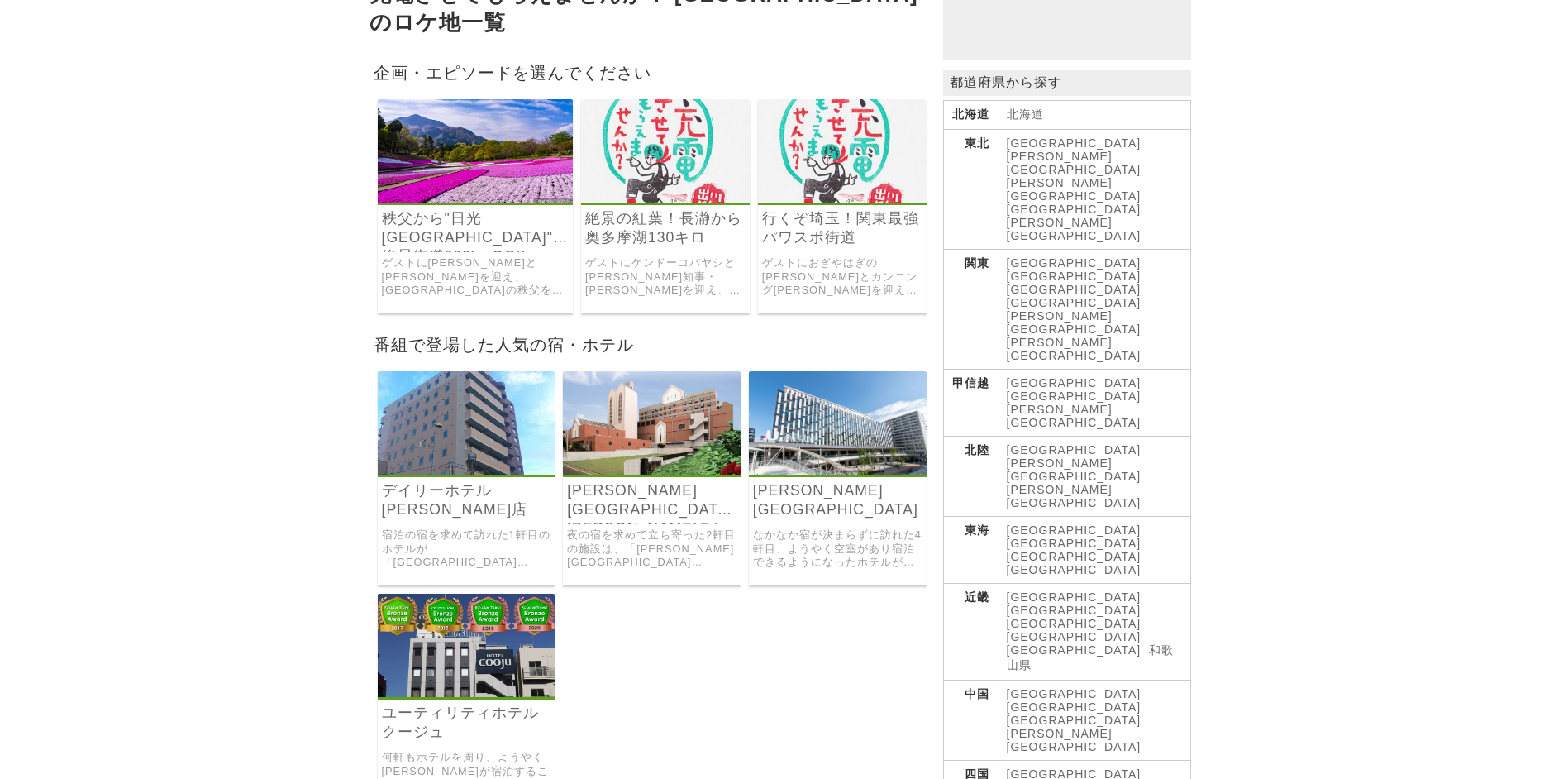
click at [865, 227] on h3 "行くぞ埼玉！関東最強パワスポ街道" at bounding box center [842, 230] width 168 height 43
click at [878, 178] on img at bounding box center [842, 151] width 168 height 103
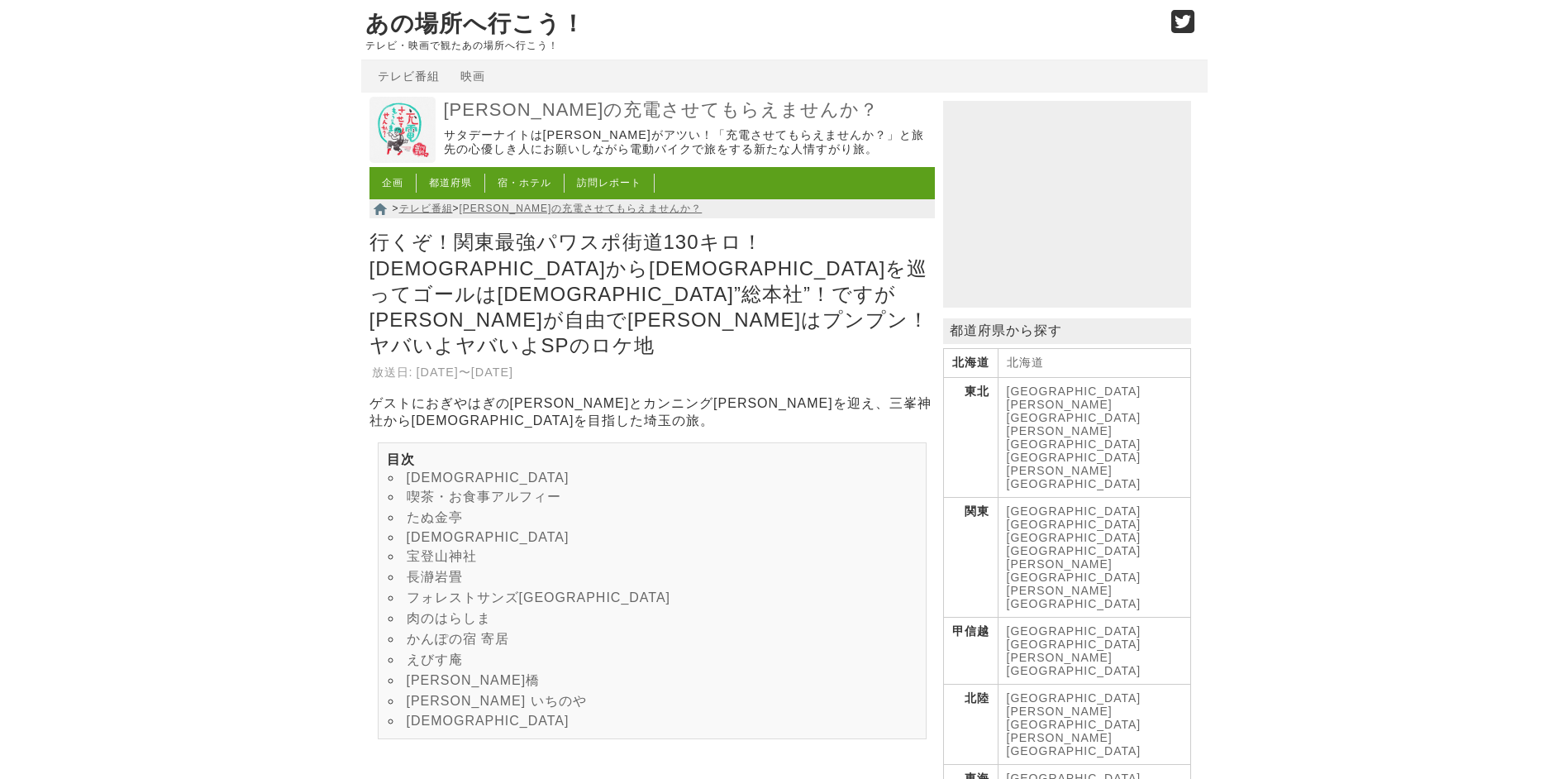
click at [627, 32] on p "あの場所へ行こう！" at bounding box center [759, 24] width 788 height 32
click at [492, 13] on p "あの場所へ行こう！" at bounding box center [759, 24] width 788 height 32
click at [488, 24] on link "あの場所へ行こう！" at bounding box center [474, 24] width 220 height 26
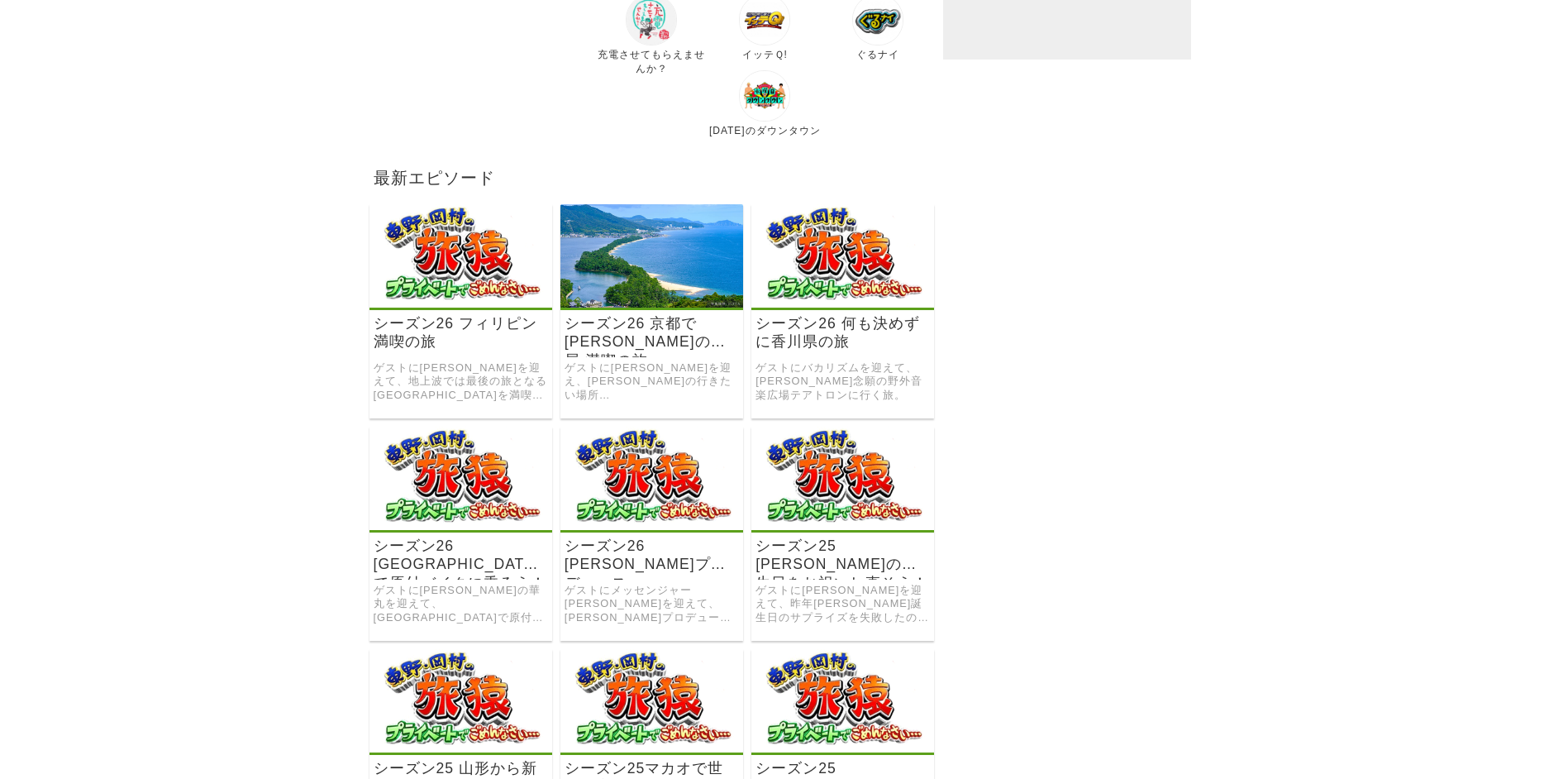
scroll to position [313, 0]
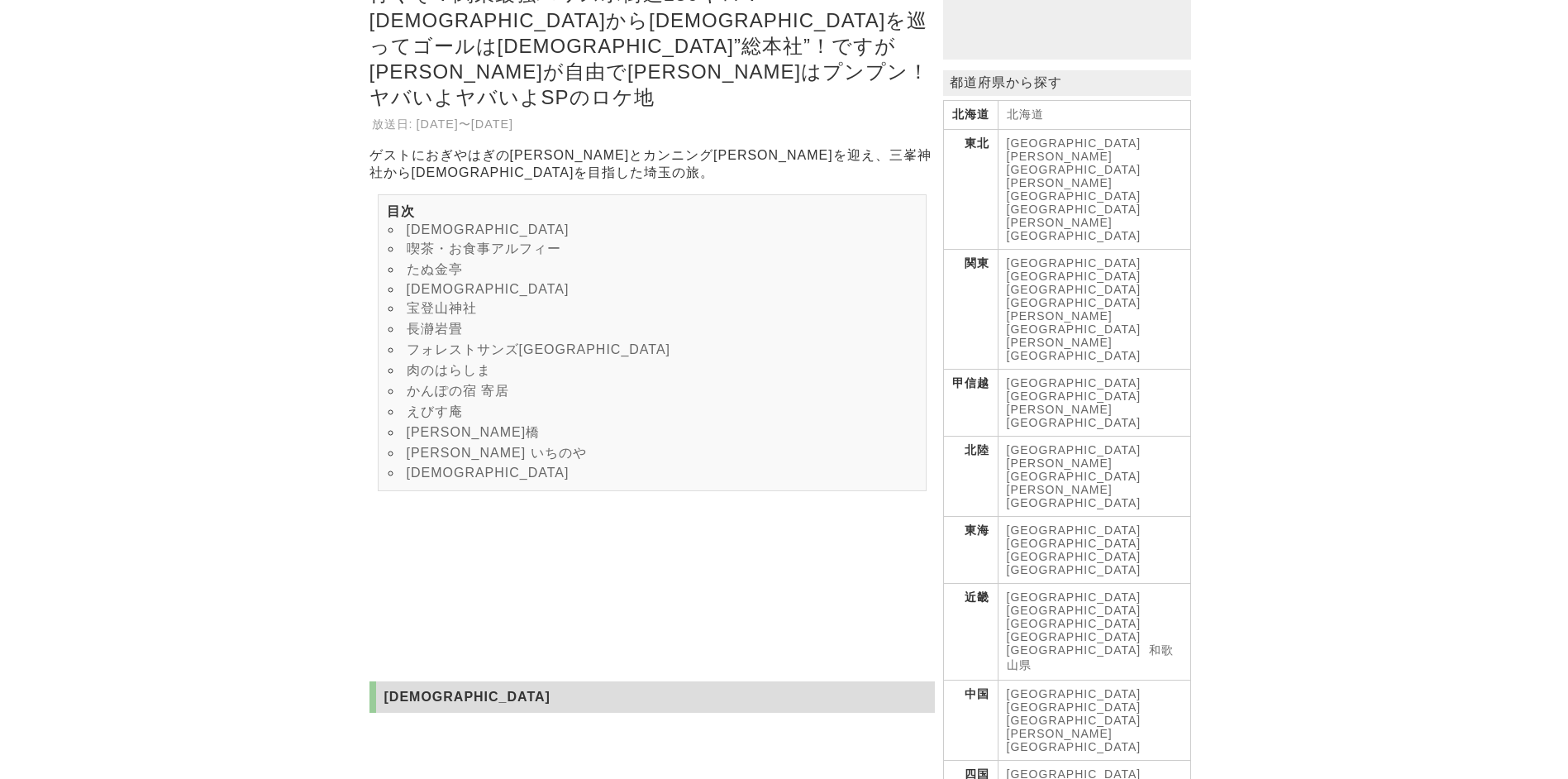
click at [1024, 256] on link "[GEOGRAPHIC_DATA]" at bounding box center [1074, 262] width 135 height 13
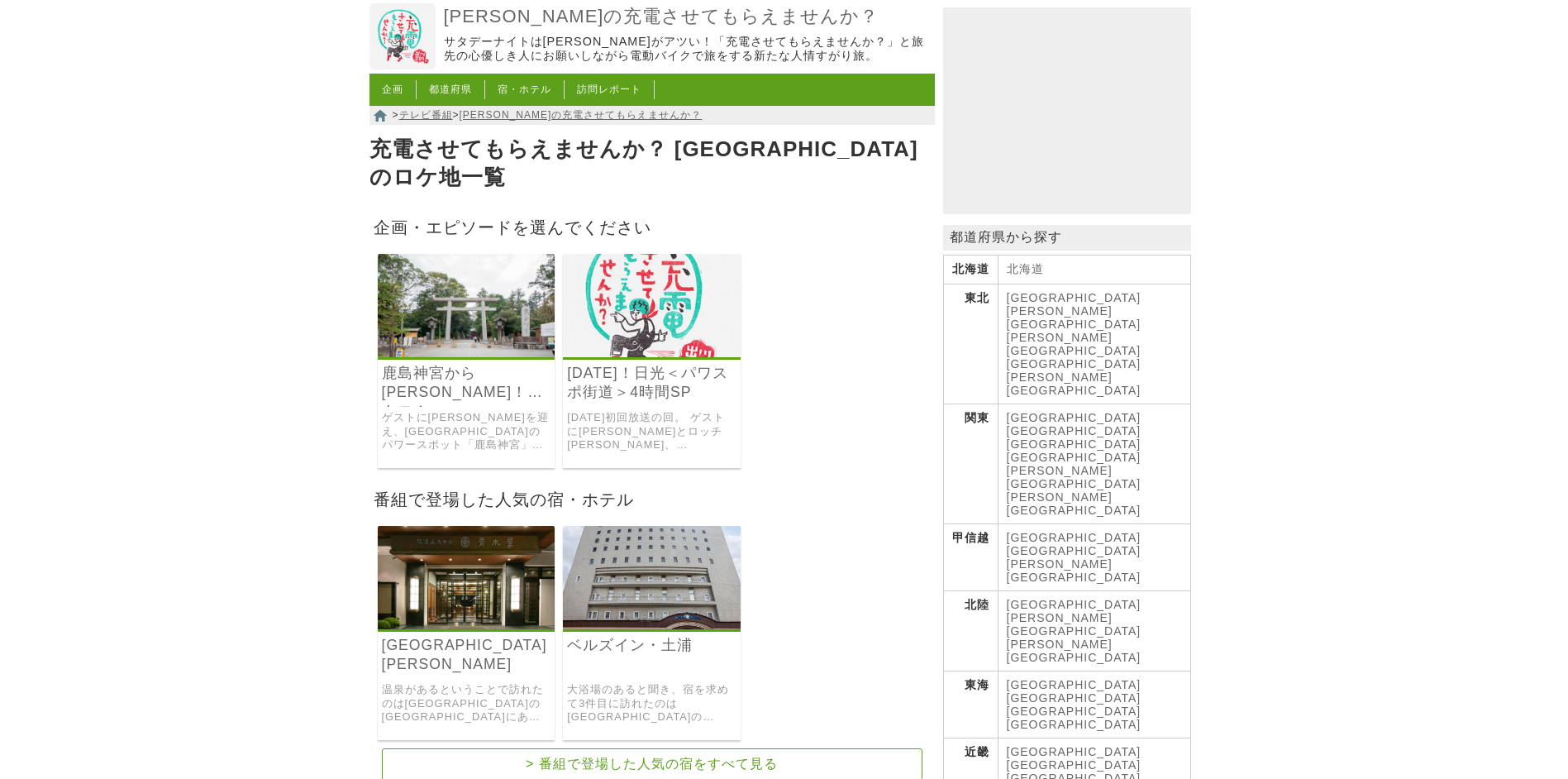
scroll to position [165, 0]
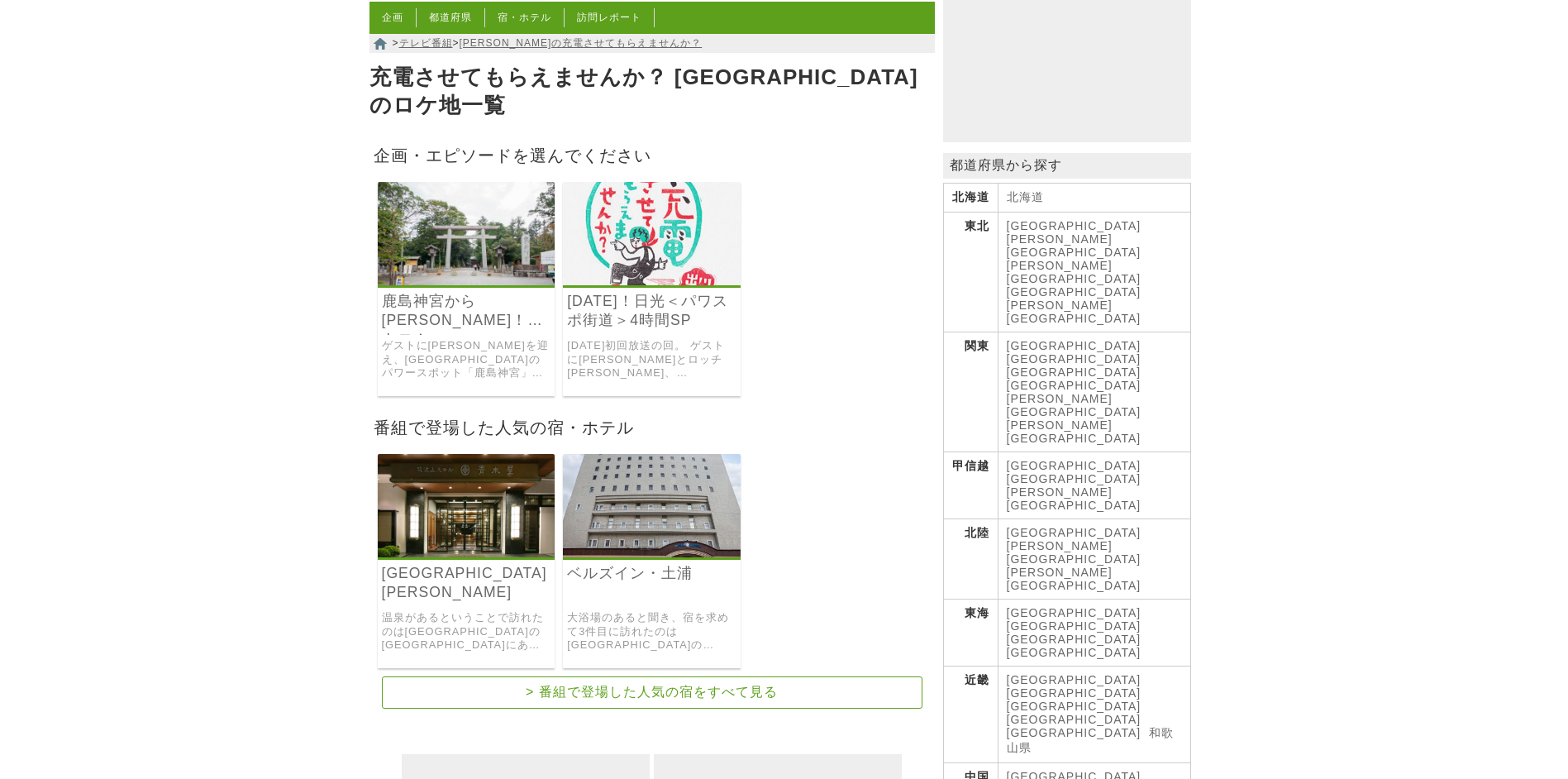
click at [643, 293] on link "[DATE]！日光＜パワスポ街道＞4時間SP" at bounding box center [652, 310] width 169 height 38
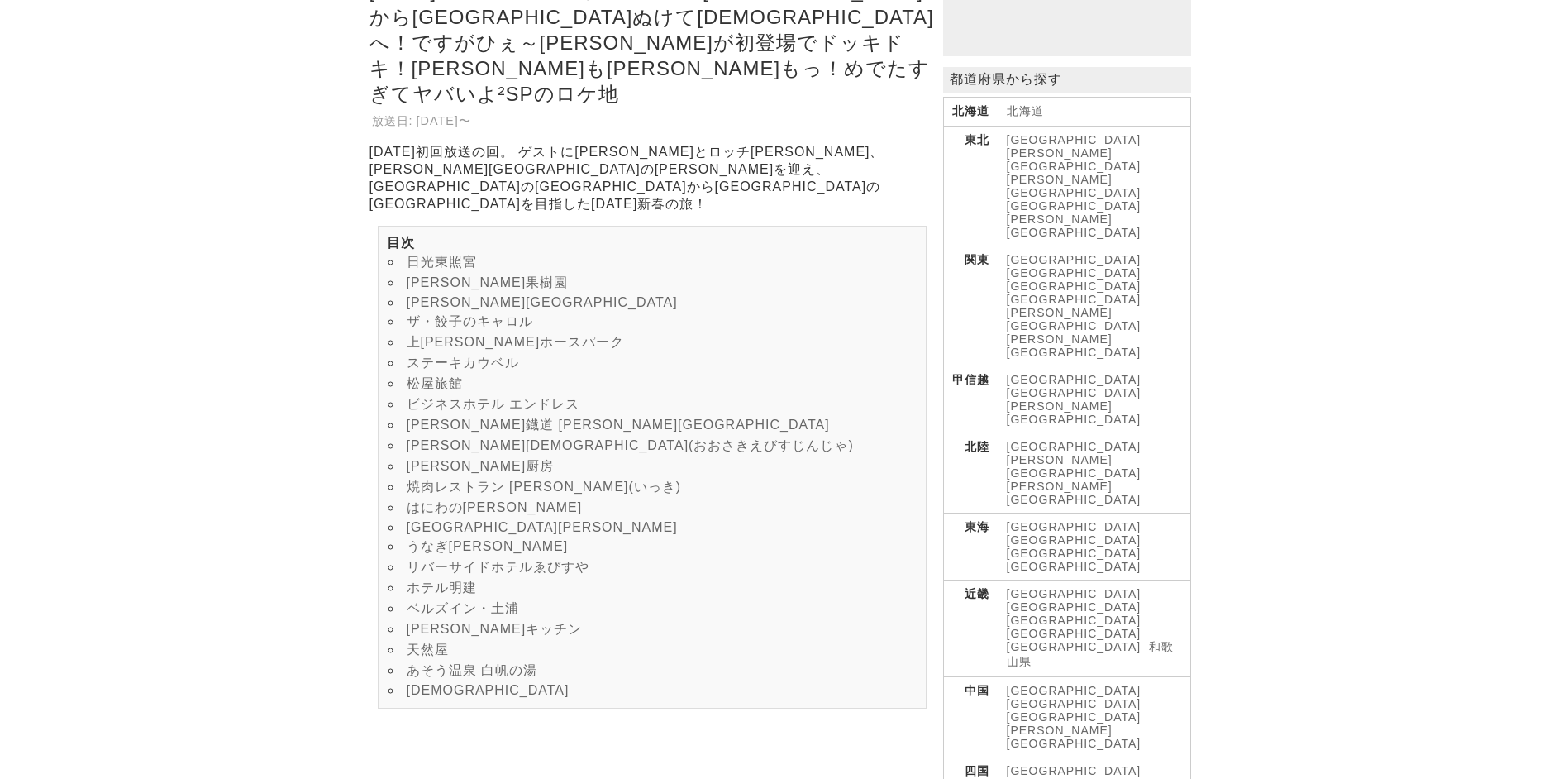
scroll to position [331, 0]
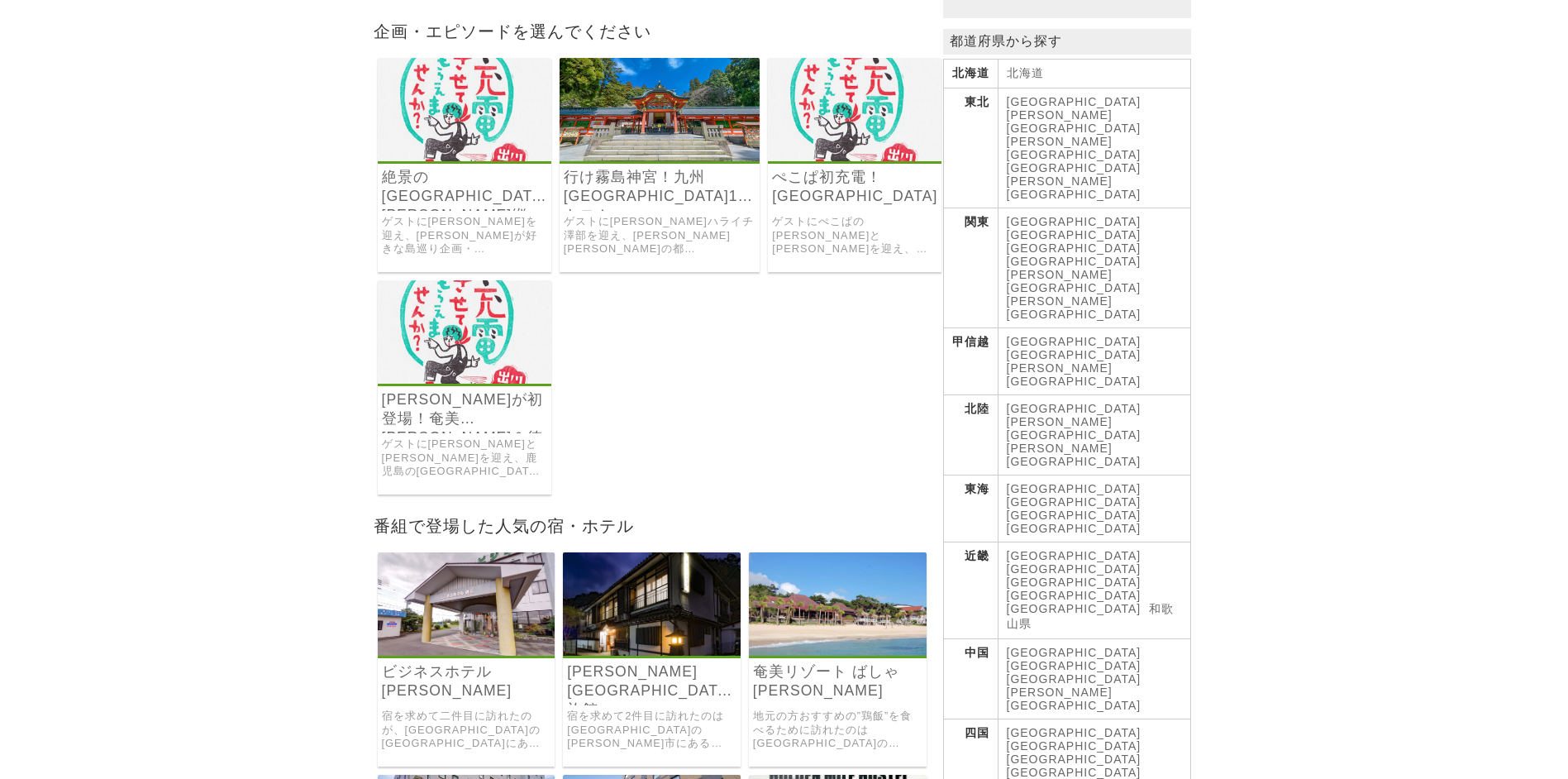
scroll to position [331, 0]
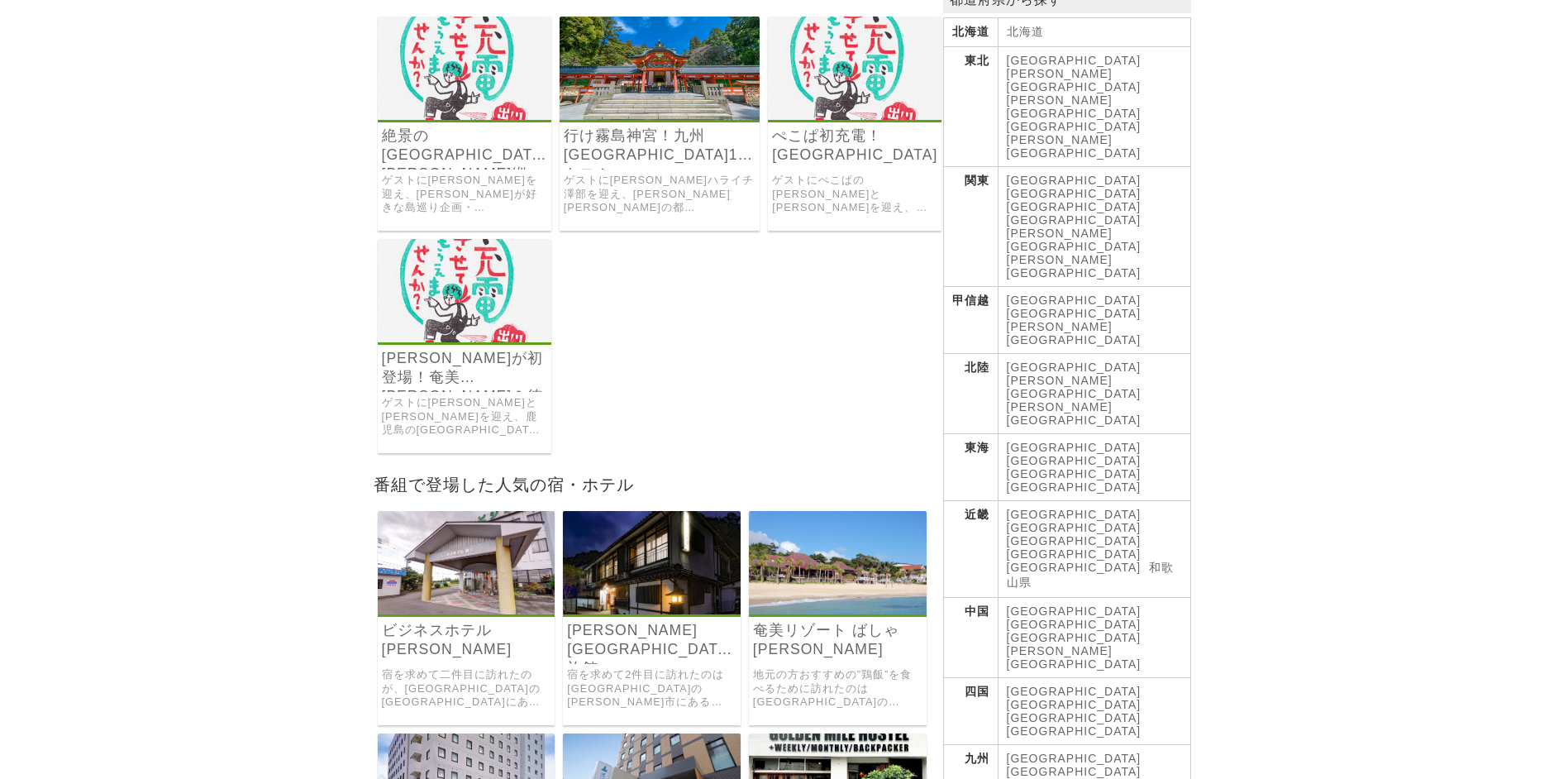
click at [860, 126] on link "ぺこぱ初充電！[GEOGRAPHIC_DATA]" at bounding box center [854, 145] width 165 height 38
click at [635, 126] on link "行け霧島神宮！九州[GEOGRAPHIC_DATA]120キロ！" at bounding box center [660, 145] width 193 height 38
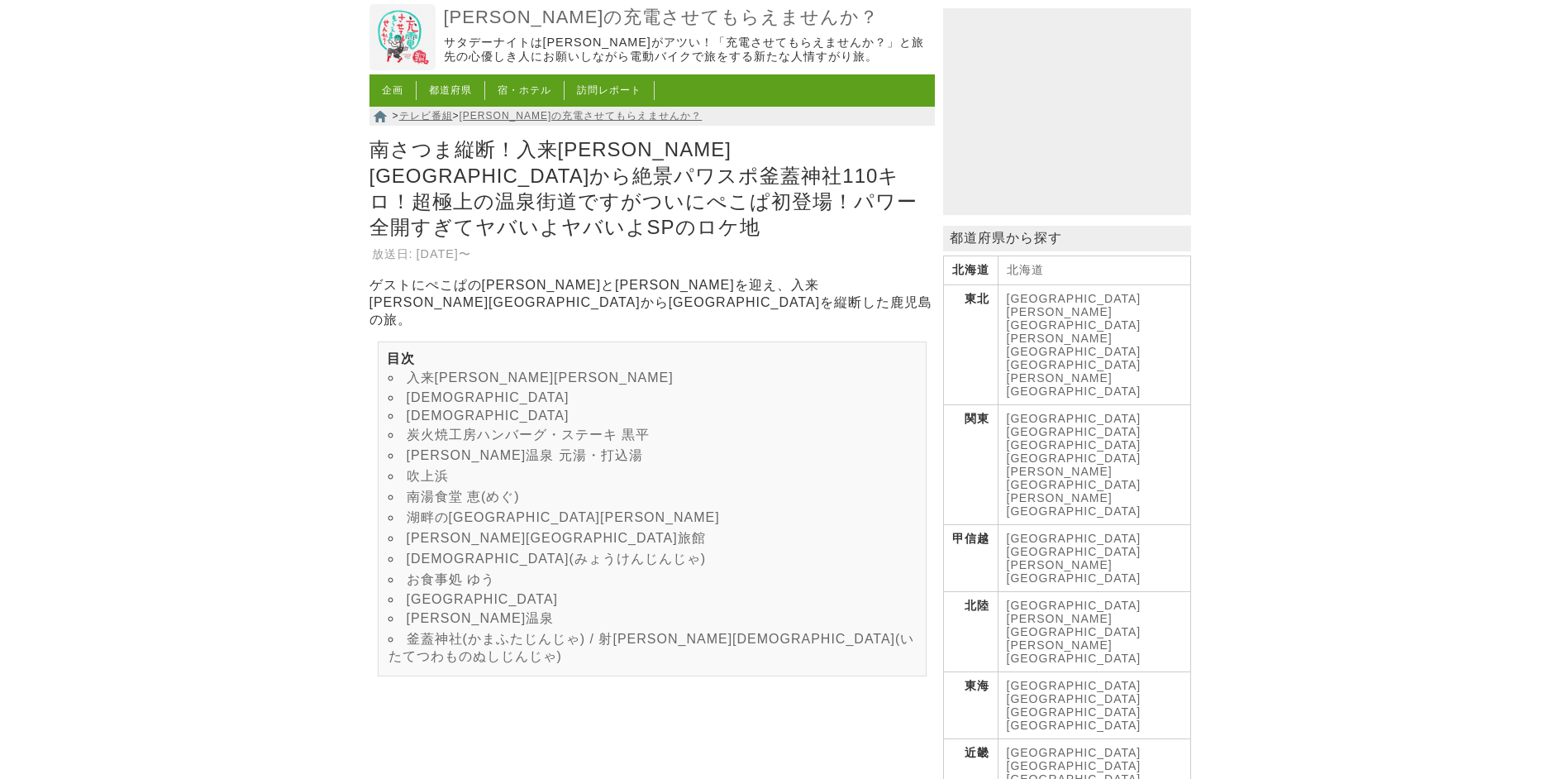
scroll to position [165, 0]
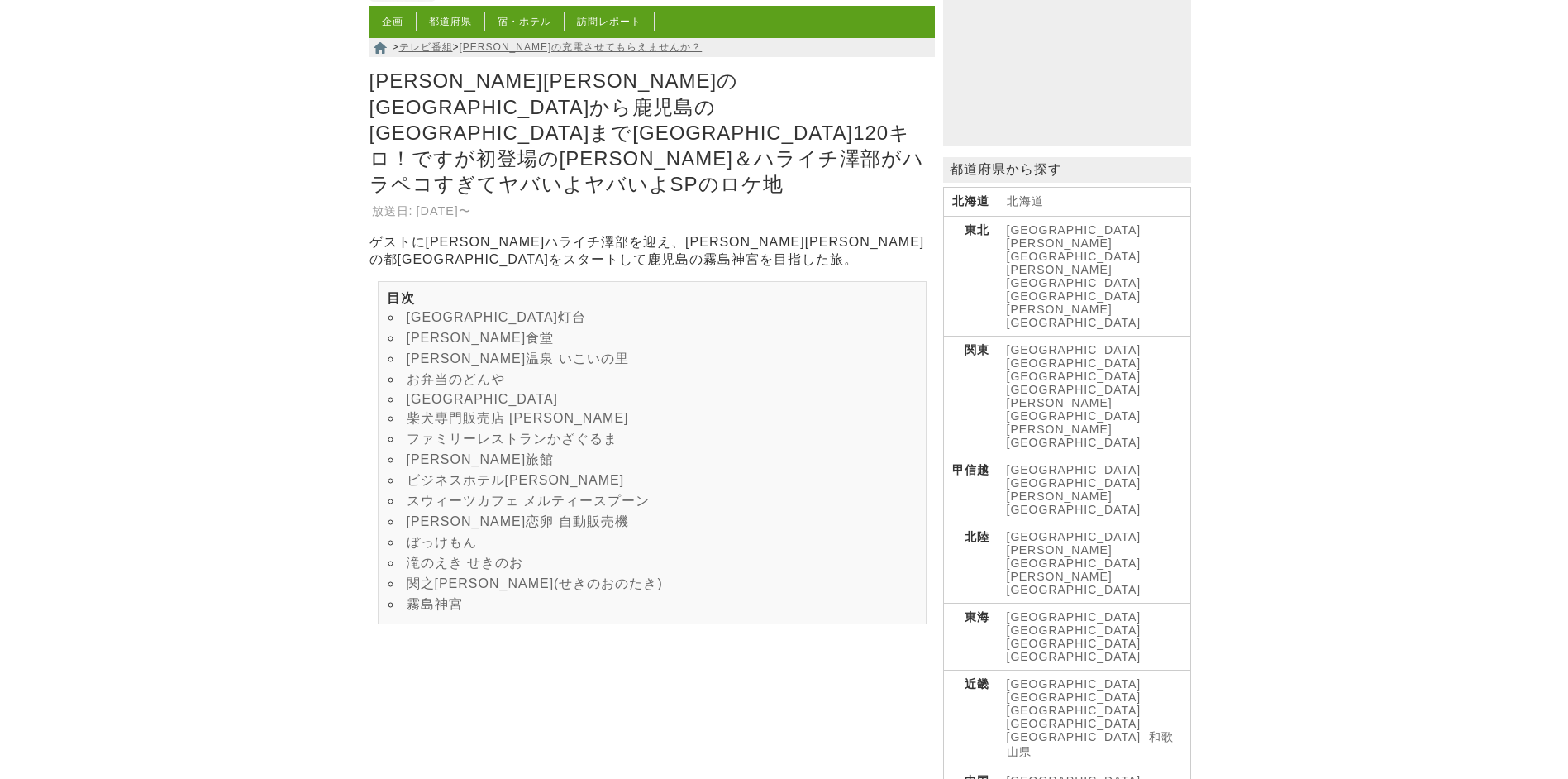
scroll to position [165, 0]
